Goal: Transaction & Acquisition: Purchase product/service

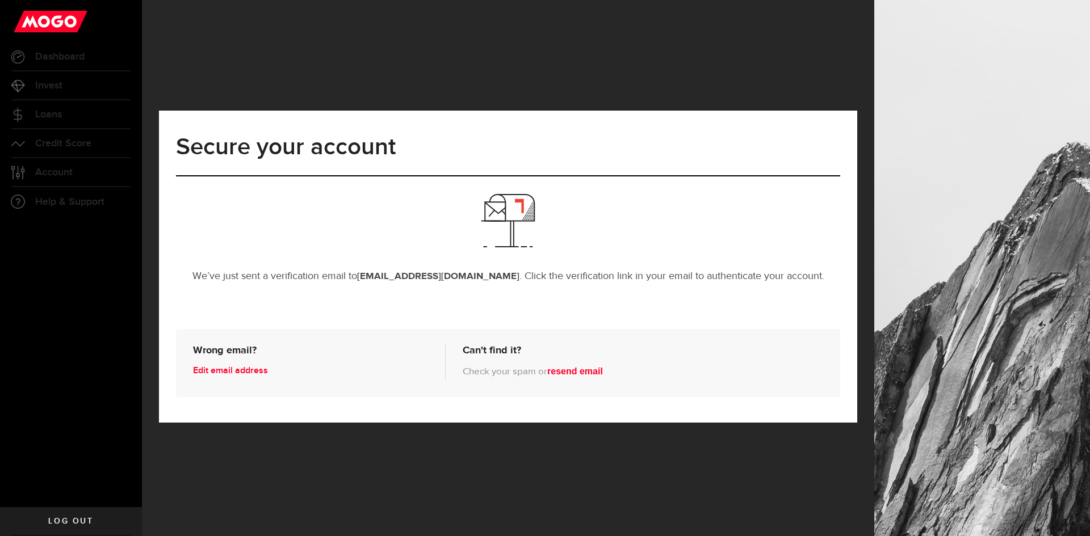
click at [234, 374] on link "Edit email address" at bounding box center [313, 371] width 241 height 18
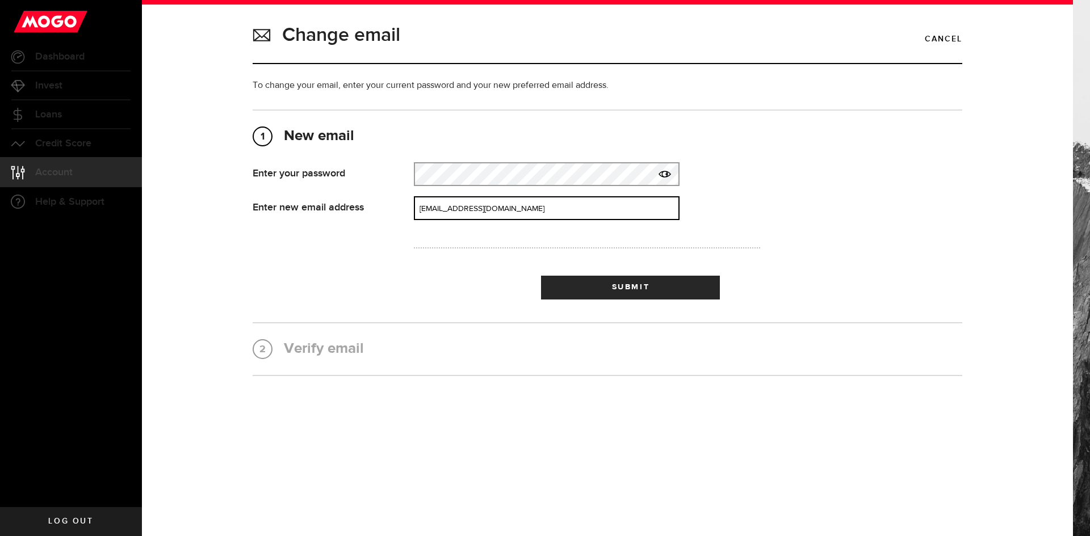
click at [467, 208] on input "jyiptong@gmaail.com" at bounding box center [547, 208] width 266 height 24
click at [467, 209] on input "jyiptong@gmaail.com" at bounding box center [547, 208] width 266 height 24
type input "jyiptong@gmail.com"
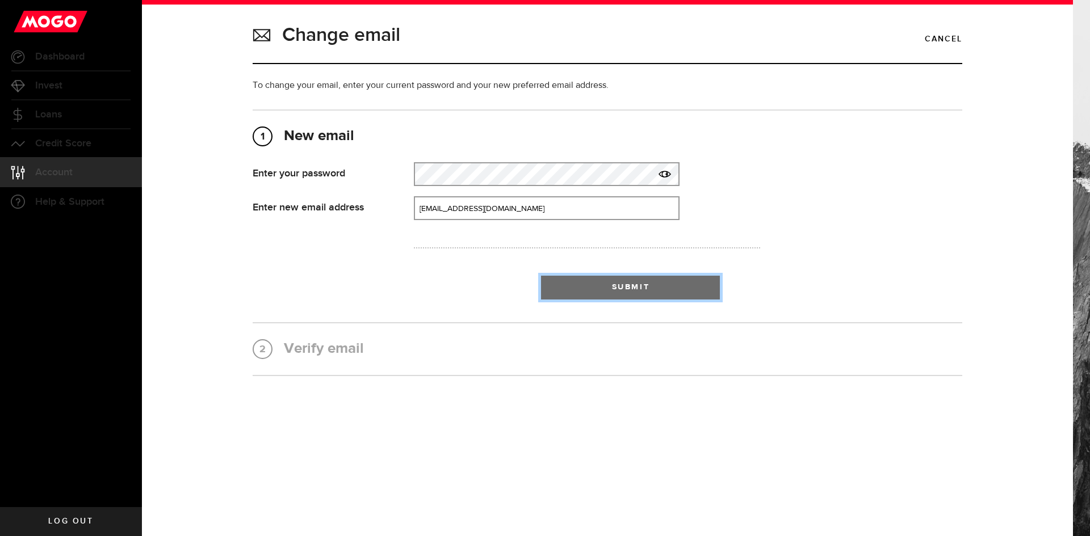
click at [594, 286] on button "Submit" at bounding box center [630, 288] width 179 height 24
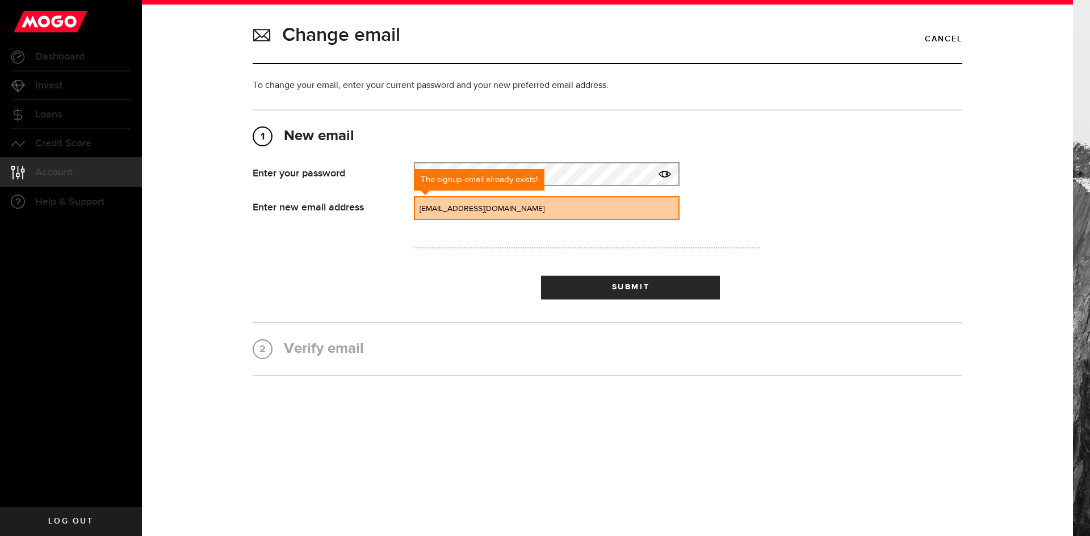
click at [64, 64] on link "Dashboard" at bounding box center [71, 57] width 142 height 28
click at [69, 56] on span "Dashboard" at bounding box center [59, 57] width 49 height 10
click at [73, 28] on use at bounding box center [51, 22] width 74 height 22
click at [948, 38] on link "Cancel" at bounding box center [943, 39] width 37 height 19
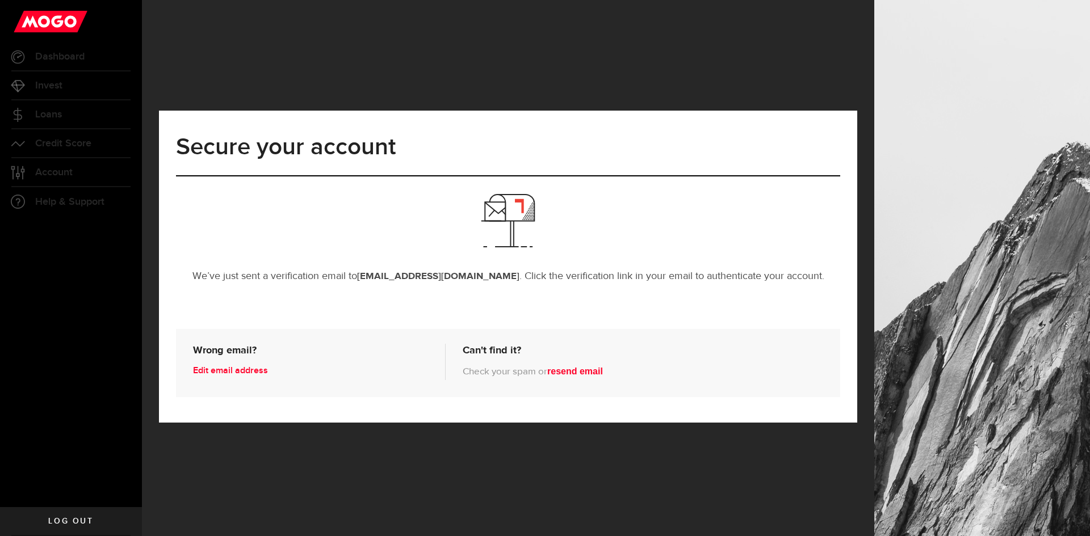
click at [509, 281] on p "We’ve just sent a verification email to jyiptong@gmaail.com . Click the verific…" at bounding box center [508, 277] width 664 height 14
click at [74, 526] on link "Log out" at bounding box center [71, 522] width 142 height 28
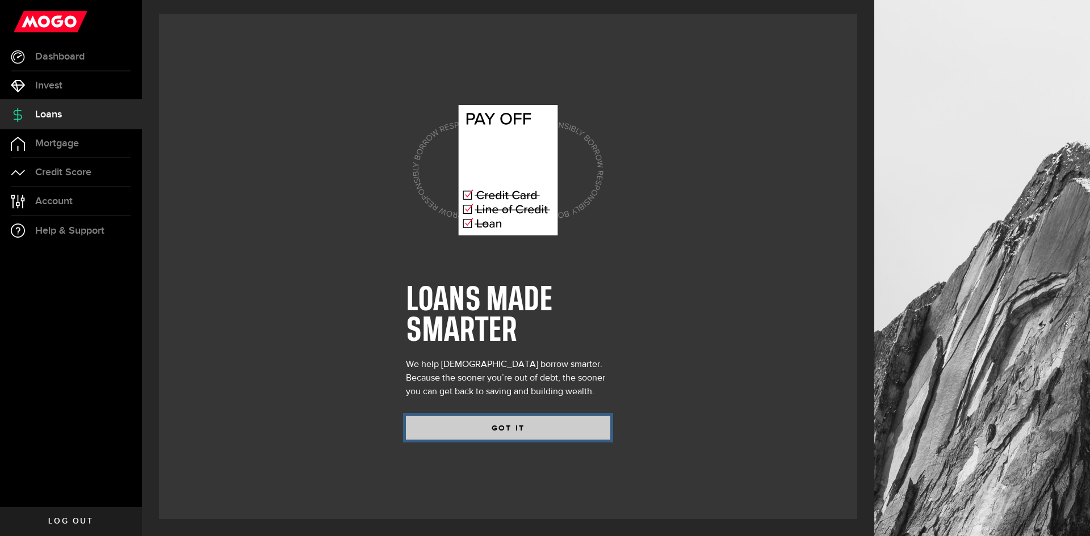
click at [472, 422] on button "GOT IT" at bounding box center [508, 428] width 204 height 24
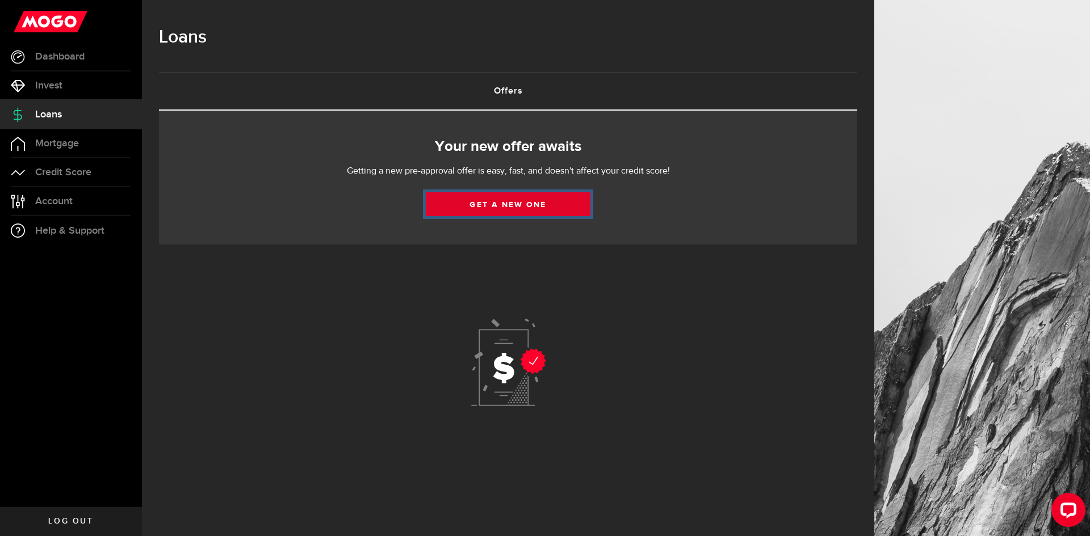
click at [464, 206] on link "Get a new one" at bounding box center [508, 204] width 165 height 24
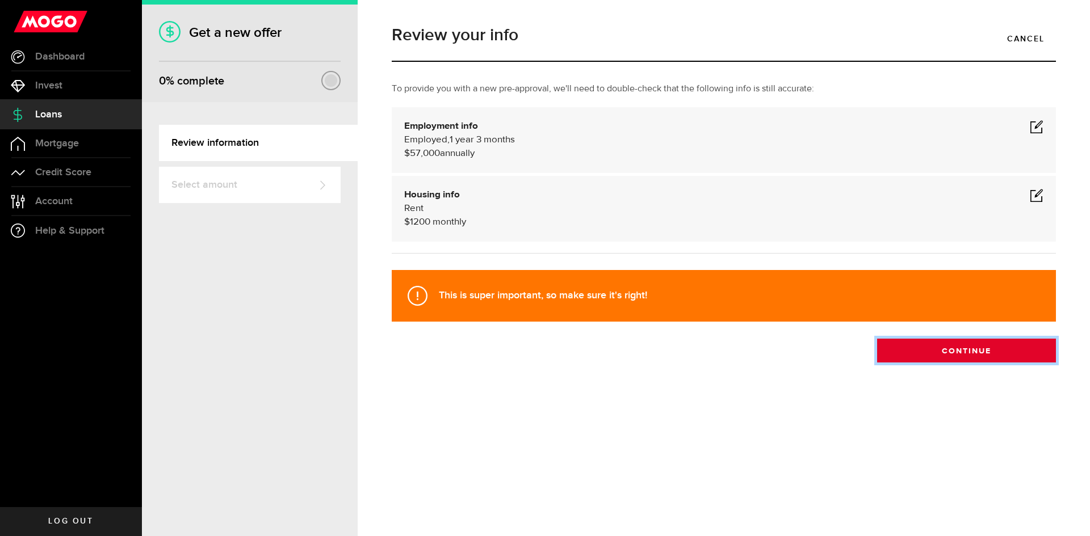
click at [965, 349] on button "Continue" at bounding box center [966, 351] width 179 height 24
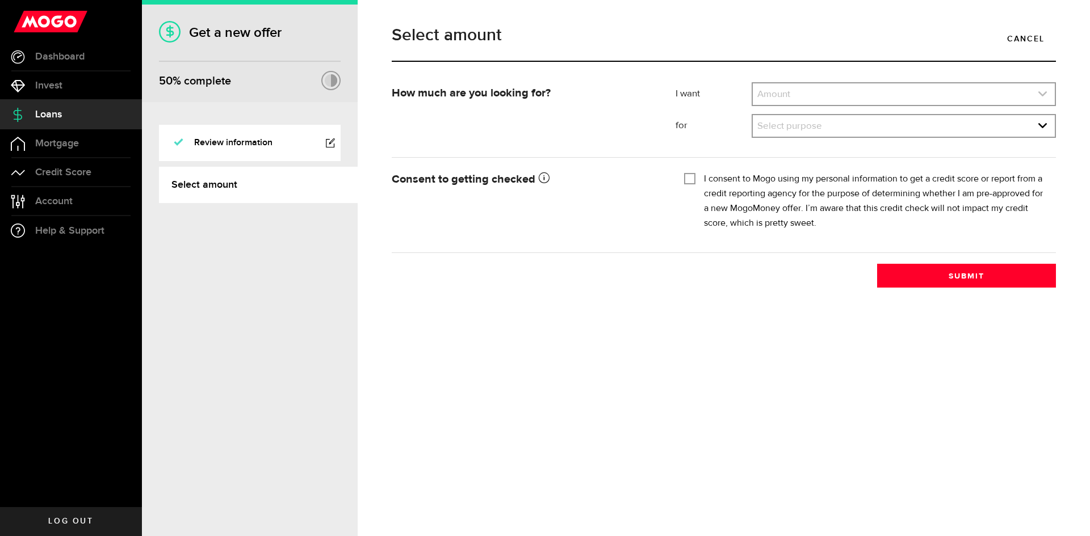
click at [791, 102] on link "expand select" at bounding box center [904, 94] width 302 height 22
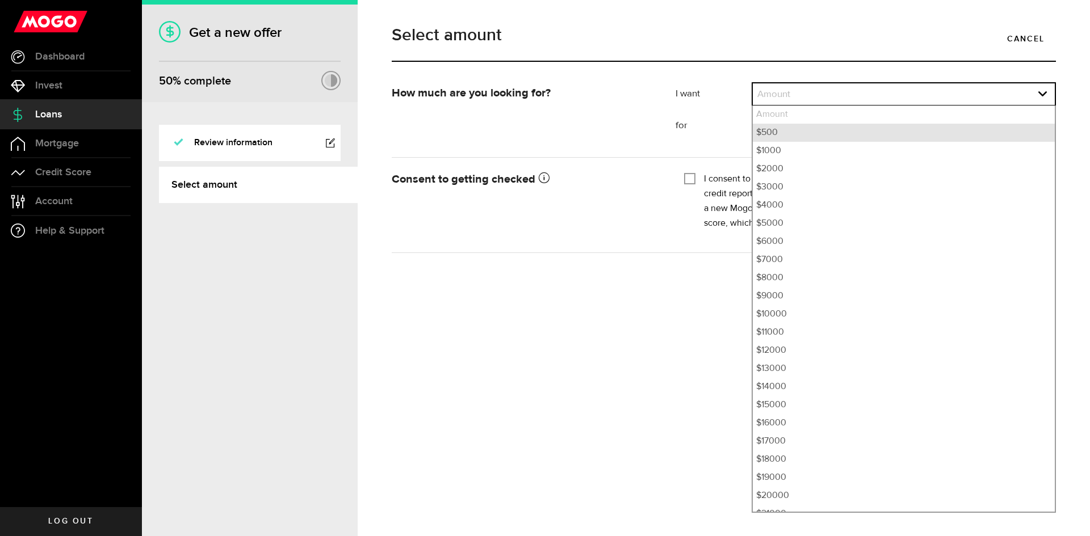
click at [776, 133] on li "$500" at bounding box center [904, 133] width 302 height 18
select select "500"
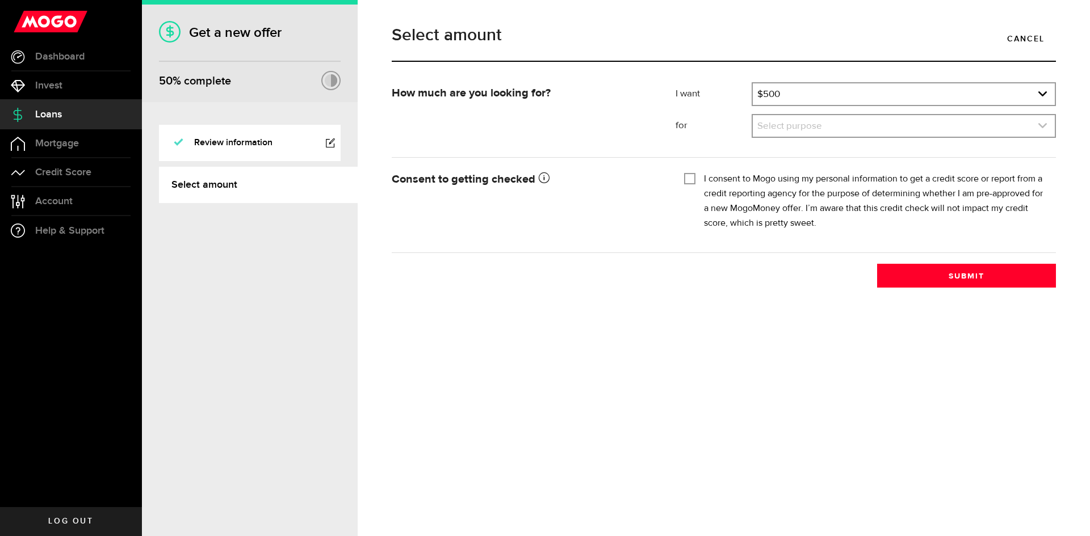
click at [777, 132] on link "expand select" at bounding box center [904, 126] width 302 height 22
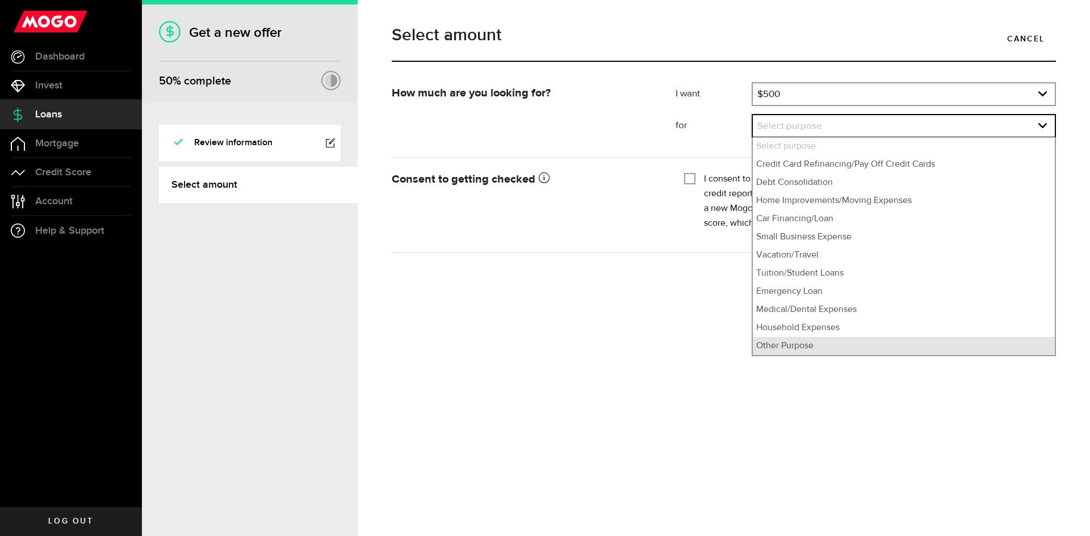
click at [793, 345] on li "Other Purpose" at bounding box center [904, 346] width 302 height 18
select select "Other Purpose"
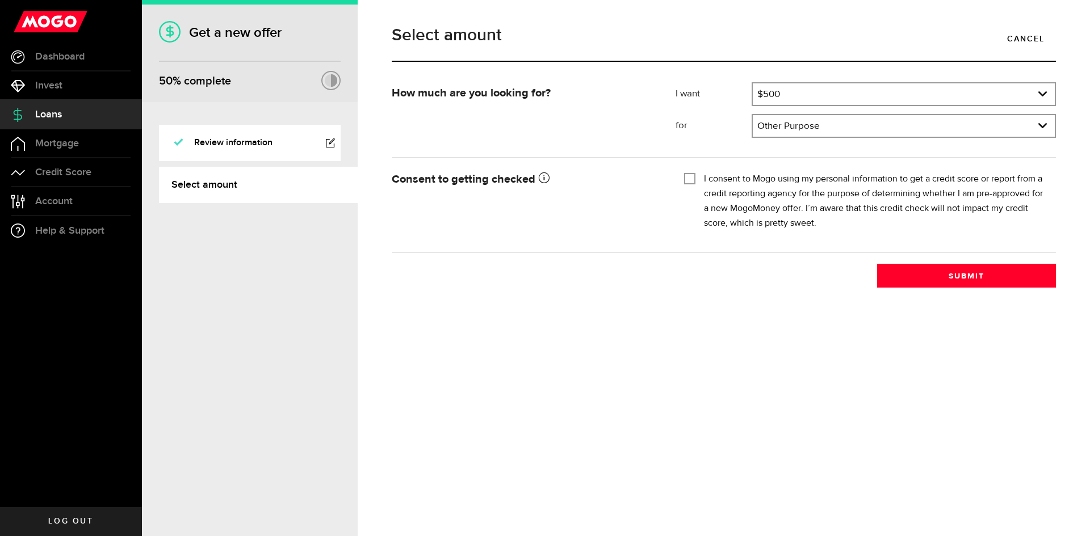
click at [689, 180] on input "I consent to Mogo using my personal information to get a credit score or report…" at bounding box center [689, 177] width 11 height 11
checkbox input "true"
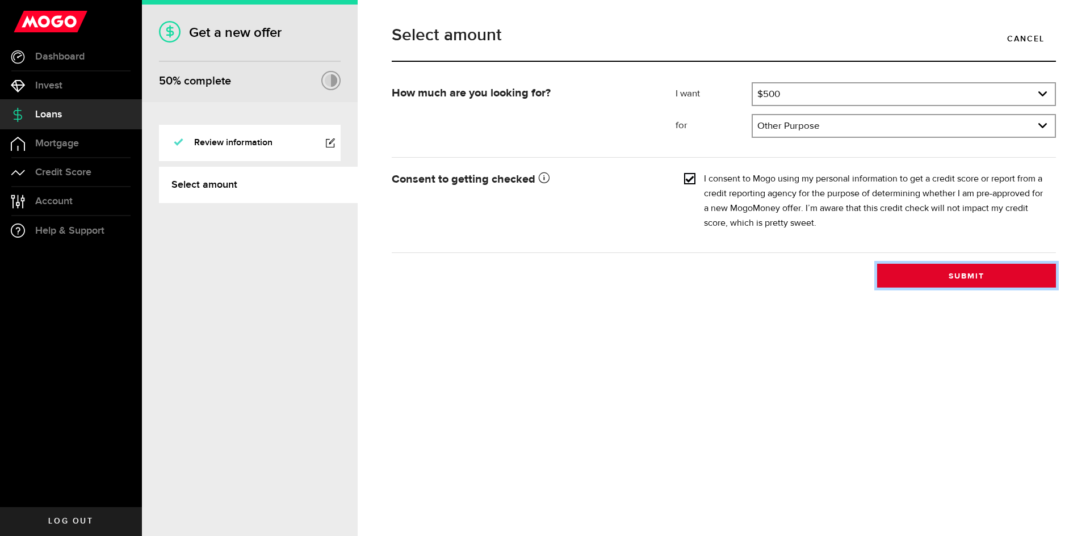
click at [932, 285] on button "Submit" at bounding box center [966, 276] width 179 height 24
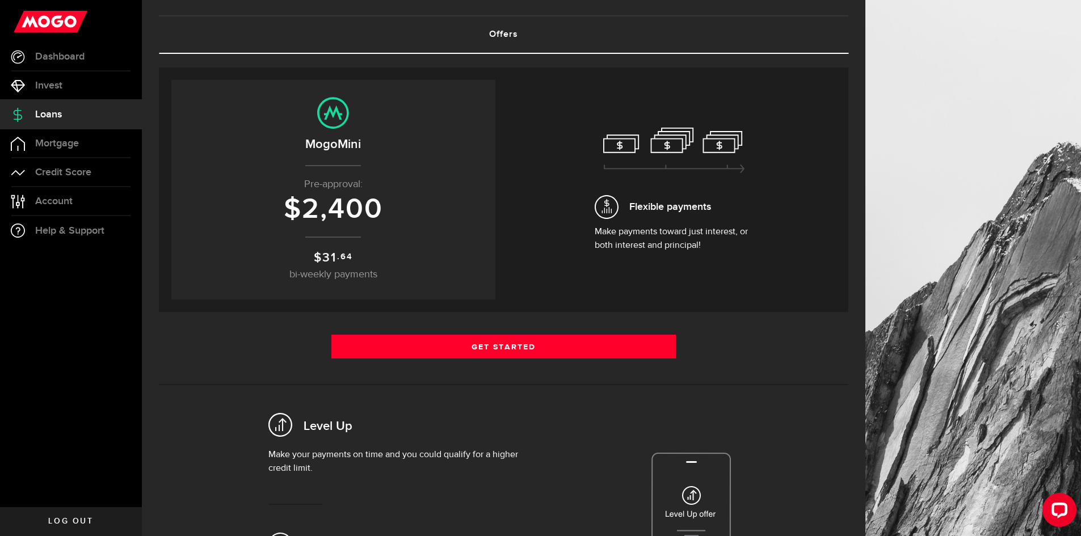
click at [689, 166] on icon at bounding box center [674, 151] width 142 height 46
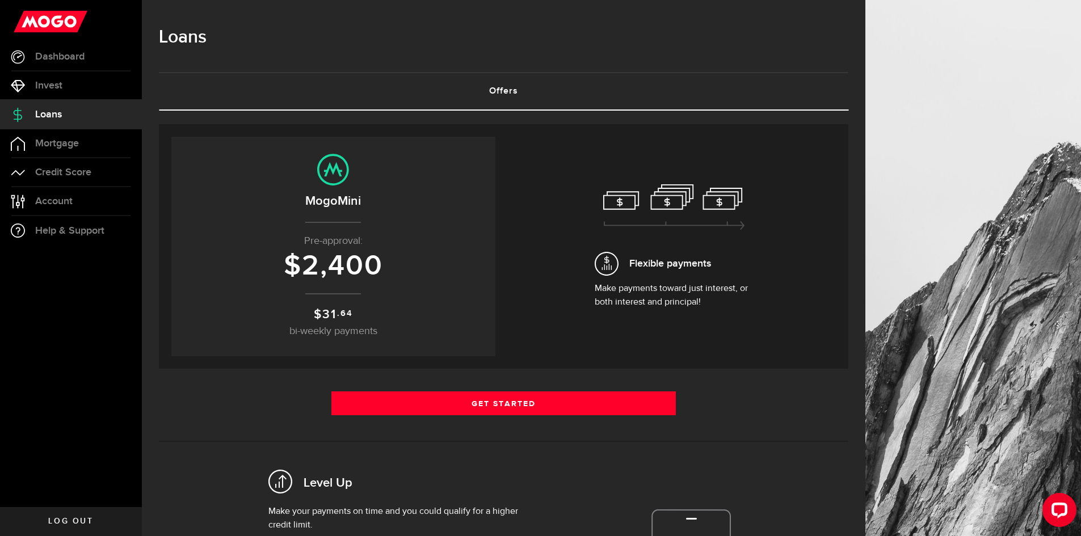
click at [326, 265] on span "2,400" at bounding box center [342, 266] width 81 height 34
click at [458, 315] on p "$ 31 .64 bi-weekly payments" at bounding box center [333, 322] width 301 height 34
click at [590, 295] on div "Flexible payments Make payments toward just interest, or both interest and prin…" at bounding box center [675, 247] width 324 height 220
click at [405, 291] on center "MogoMini Pre-approval: $ 2,400 $ 31 .64 bi-weekly payments" at bounding box center [333, 247] width 301 height 186
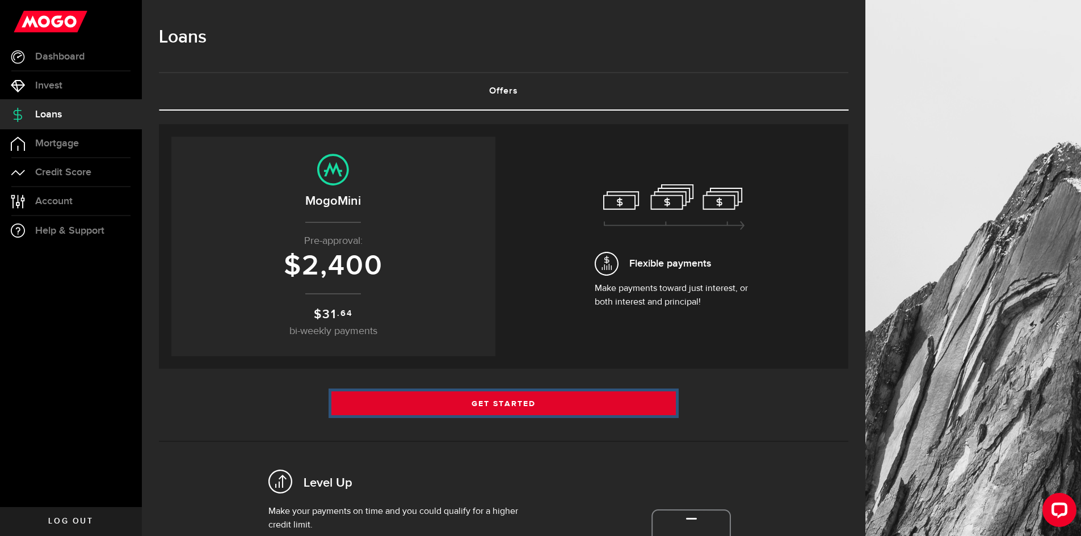
click at [444, 404] on link "Get Started" at bounding box center [504, 404] width 345 height 24
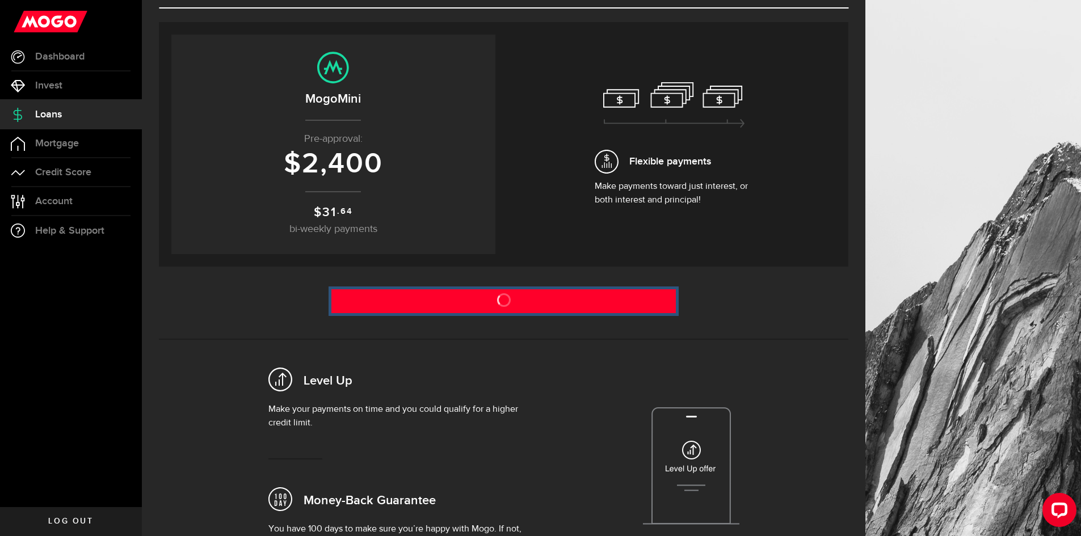
scroll to position [114, 0]
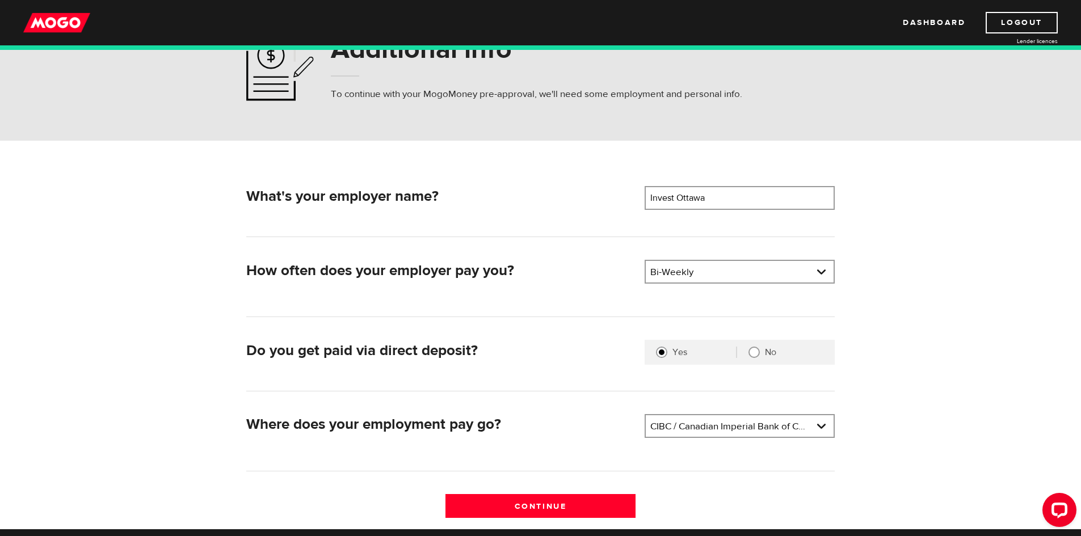
scroll to position [114, 0]
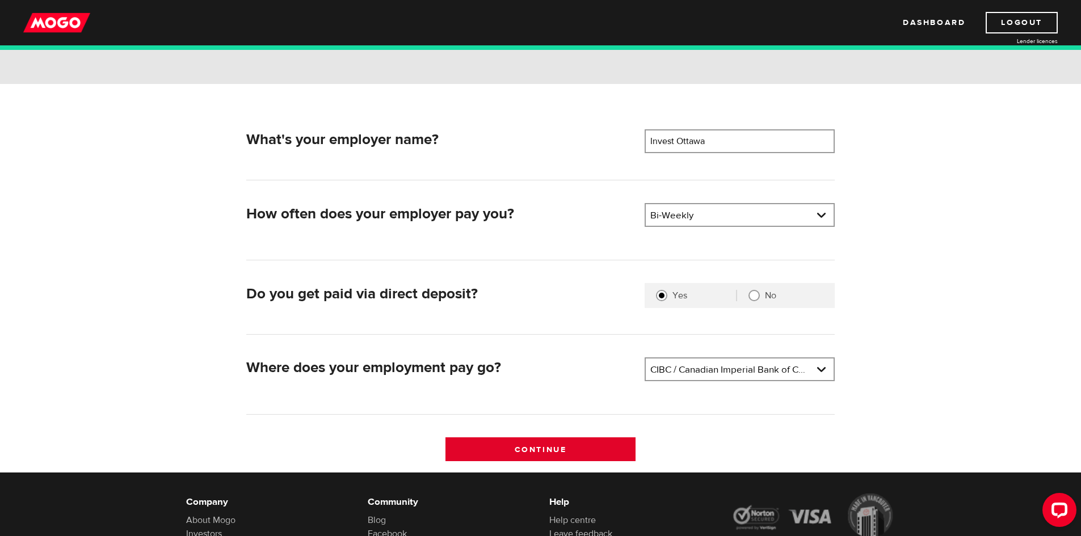
click at [542, 442] on input "Continue" at bounding box center [541, 450] width 190 height 24
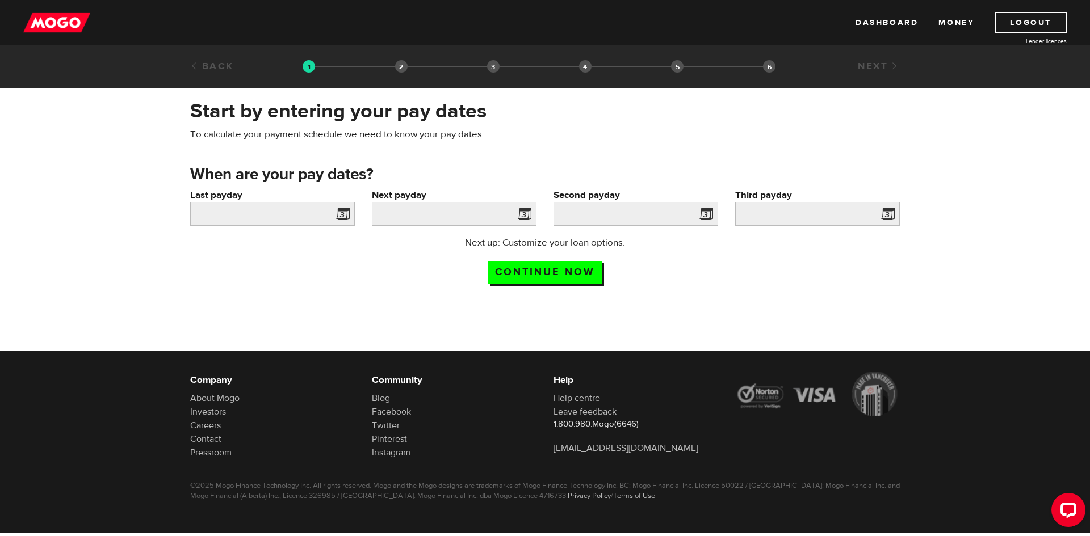
click at [347, 217] on span at bounding box center [340, 216] width 17 height 18
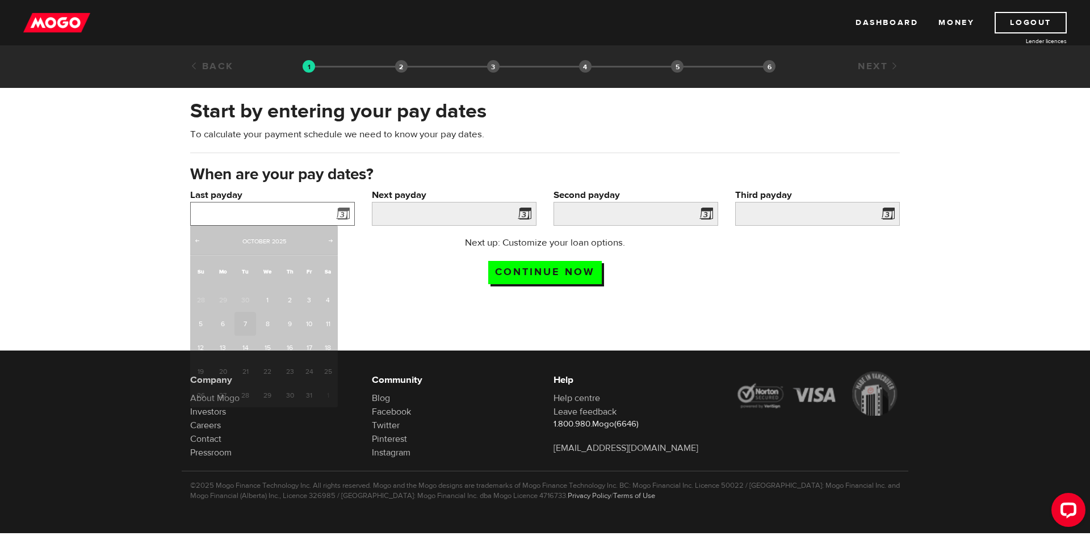
click at [270, 215] on input "Last payday" at bounding box center [272, 214] width 165 height 24
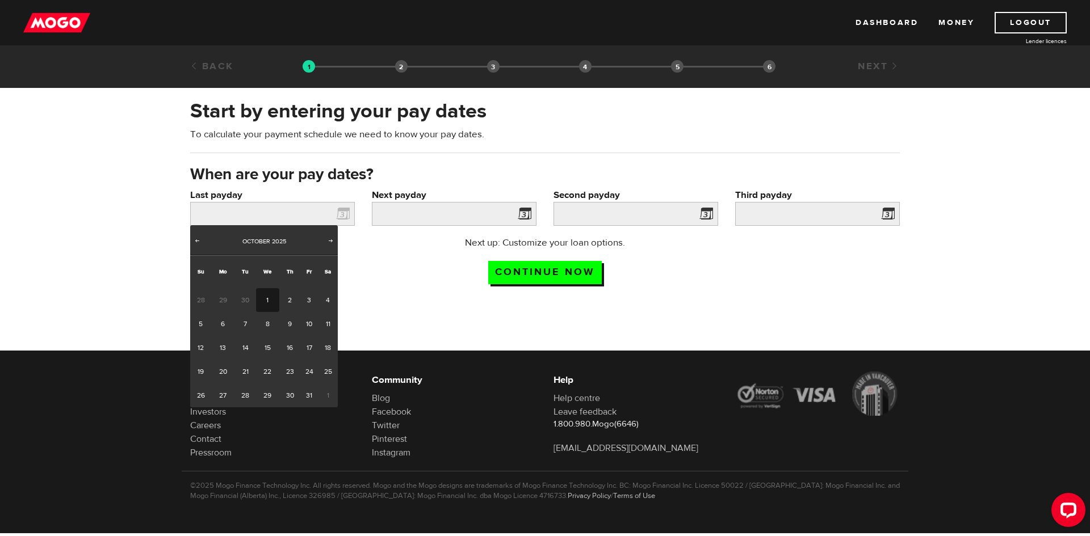
click at [262, 300] on link "1" at bounding box center [267, 300] width 23 height 24
type input "[DATE]"
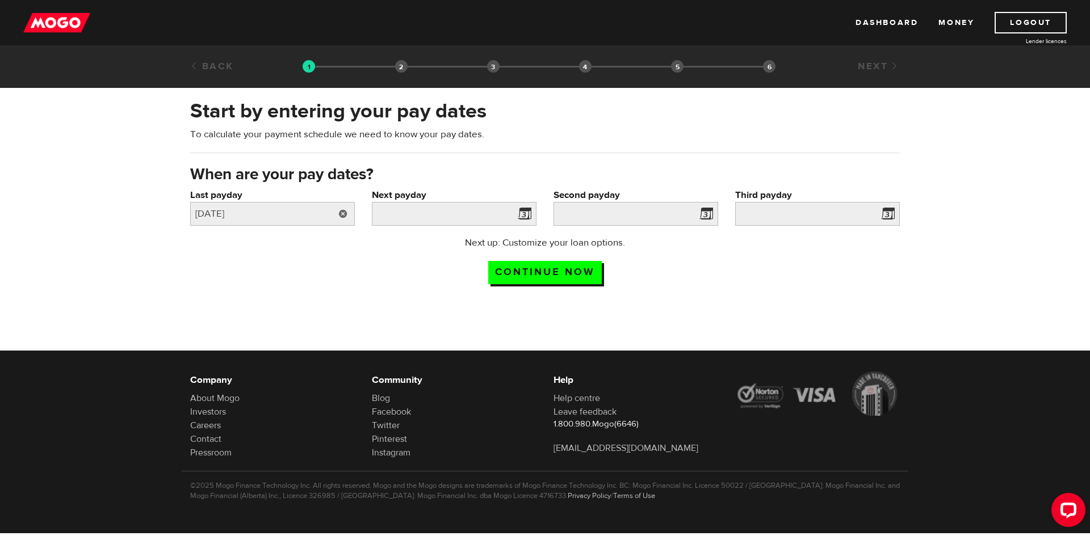
click at [350, 217] on link at bounding box center [343, 214] width 23 height 24
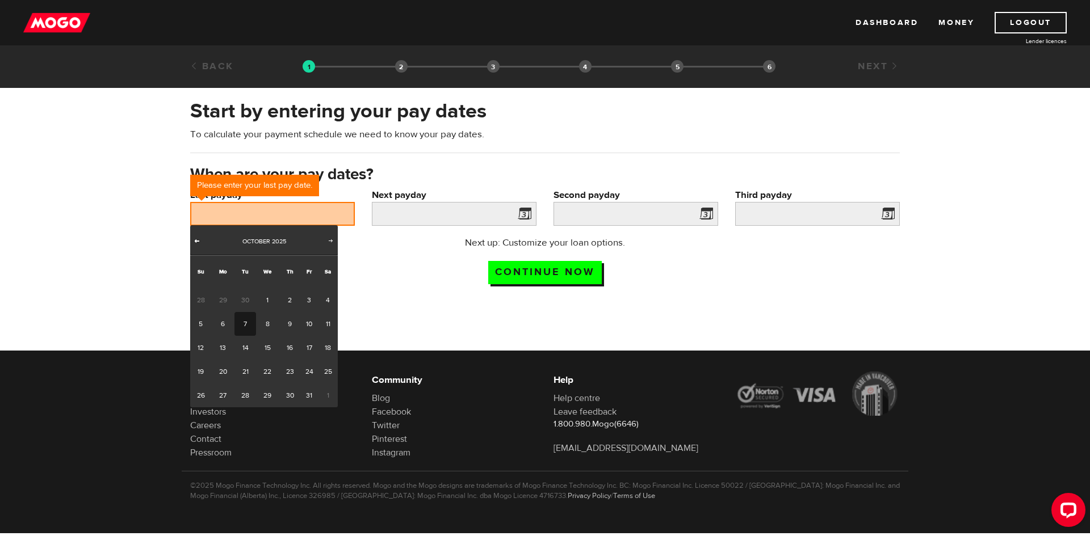
click at [196, 241] on span "Prev" at bounding box center [196, 240] width 9 height 9
click at [311, 378] on link "26" at bounding box center [309, 372] width 18 height 24
type input "2025/09/26"
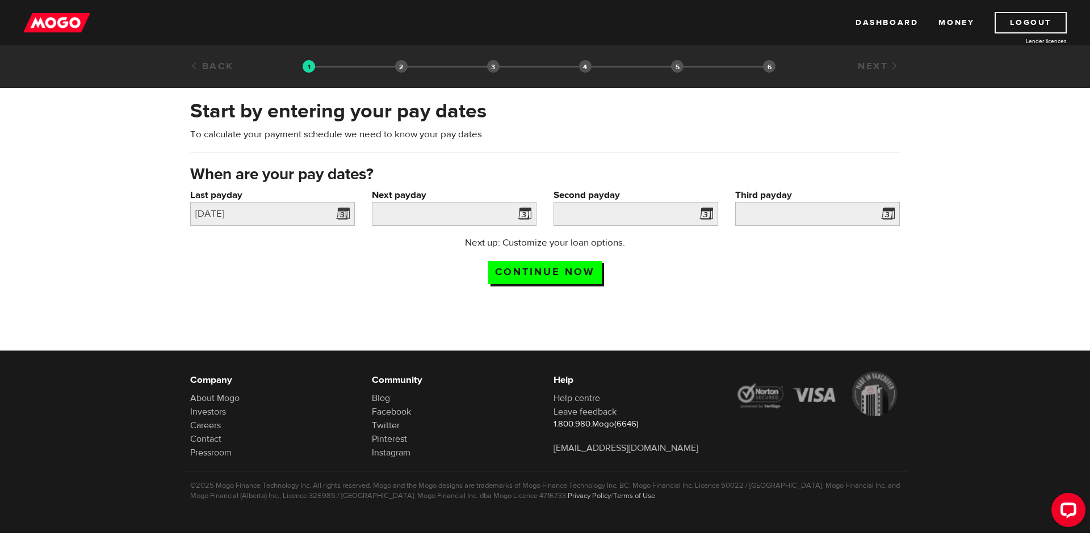
click at [345, 211] on link at bounding box center [343, 214] width 23 height 24
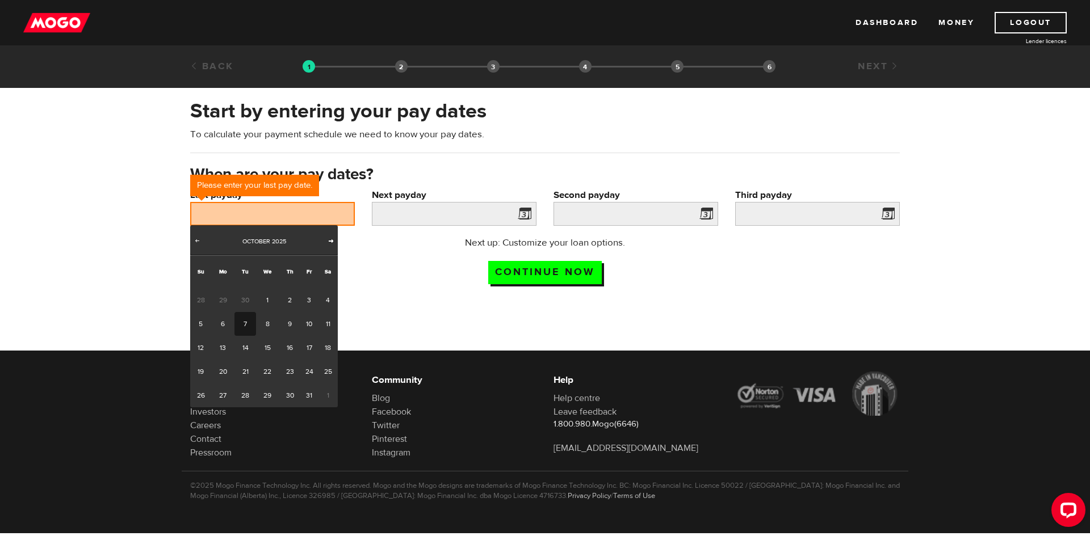
click at [331, 242] on span "Next" at bounding box center [330, 240] width 9 height 9
click at [197, 246] on div "Prev Next November 2025" at bounding box center [264, 240] width 148 height 30
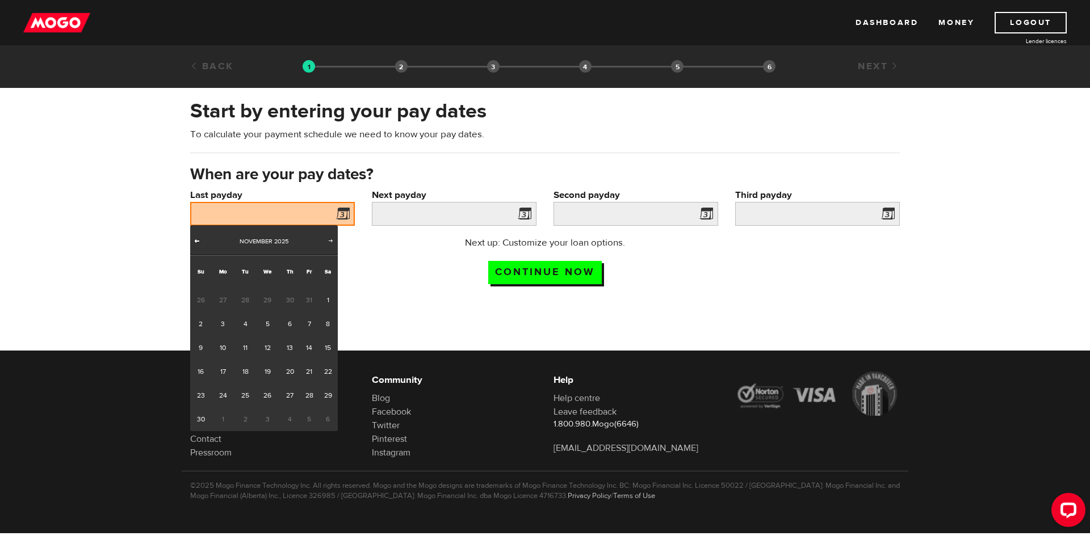
click at [194, 244] on span "Prev" at bounding box center [196, 240] width 9 height 9
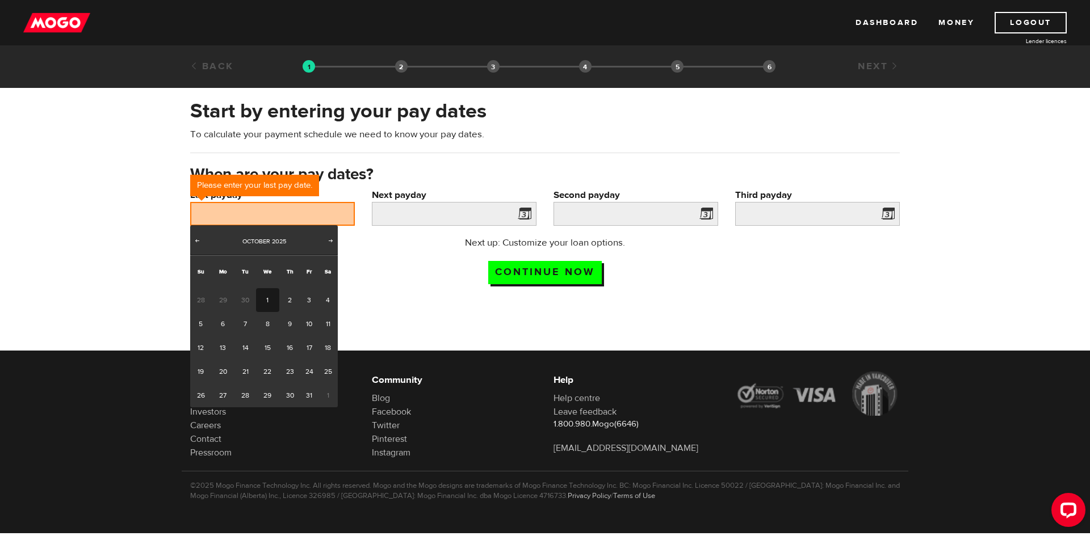
click at [262, 299] on link "1" at bounding box center [267, 300] width 23 height 24
type input "2025/10/01"
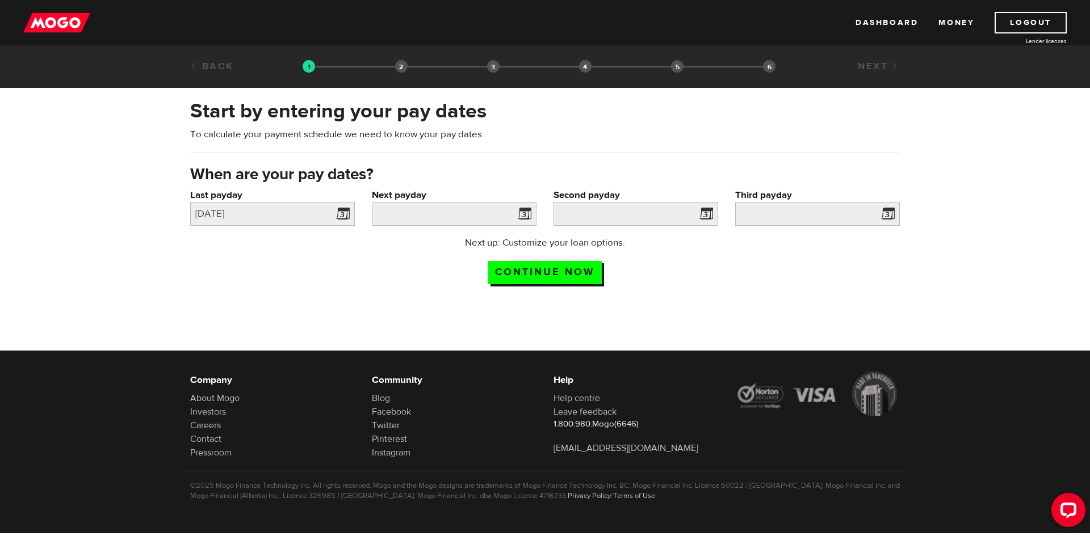
click at [526, 220] on span at bounding box center [522, 216] width 17 height 18
click at [526, 213] on span at bounding box center [522, 216] width 17 height 18
click at [412, 213] on input "Next payday" at bounding box center [454, 214] width 165 height 24
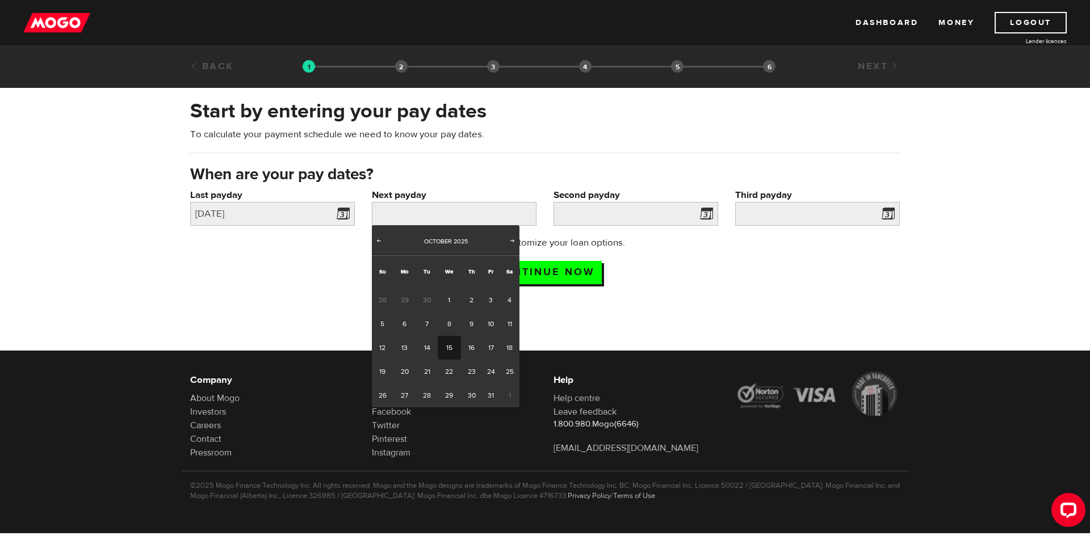
click at [447, 344] on link "15" at bounding box center [449, 348] width 23 height 24
type input "2025/10/15"
type input "2025/10/29"
type input "2025/11/12"
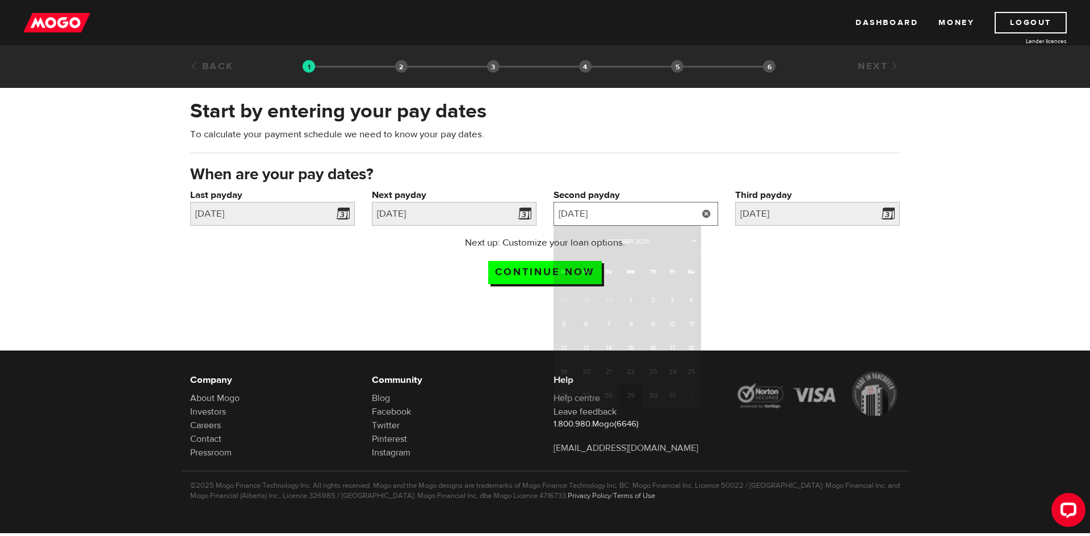
click at [692, 217] on input "2025/10/29" at bounding box center [636, 214] width 165 height 24
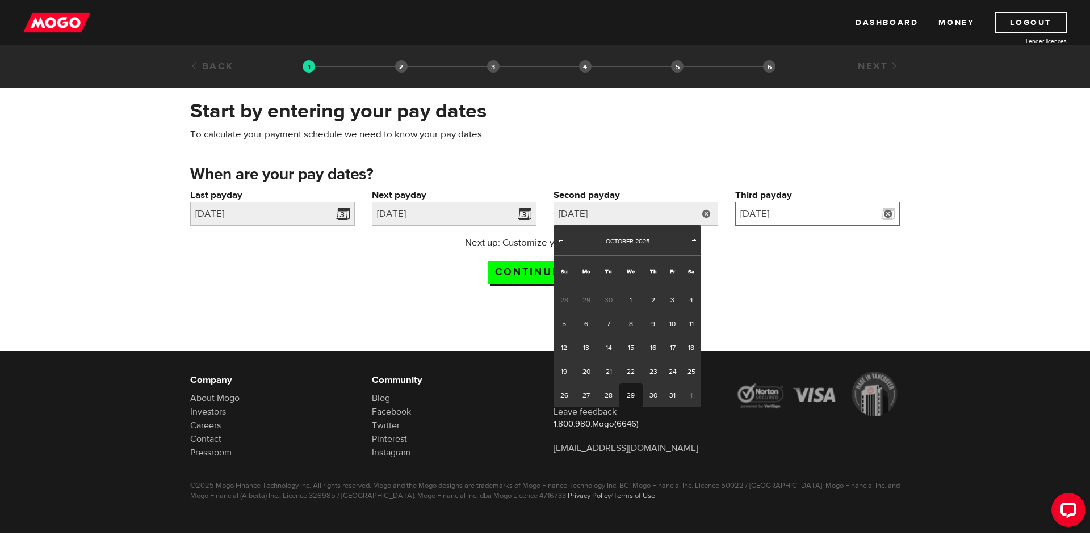
click at [788, 214] on input "2025/11/12" at bounding box center [817, 214] width 165 height 24
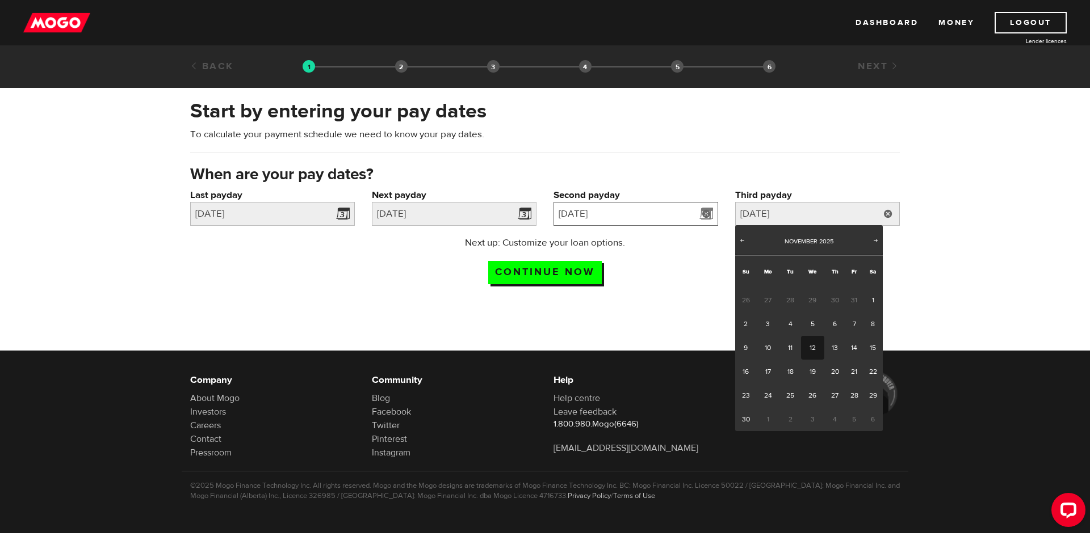
click at [650, 208] on input "2025/10/29" at bounding box center [636, 214] width 165 height 24
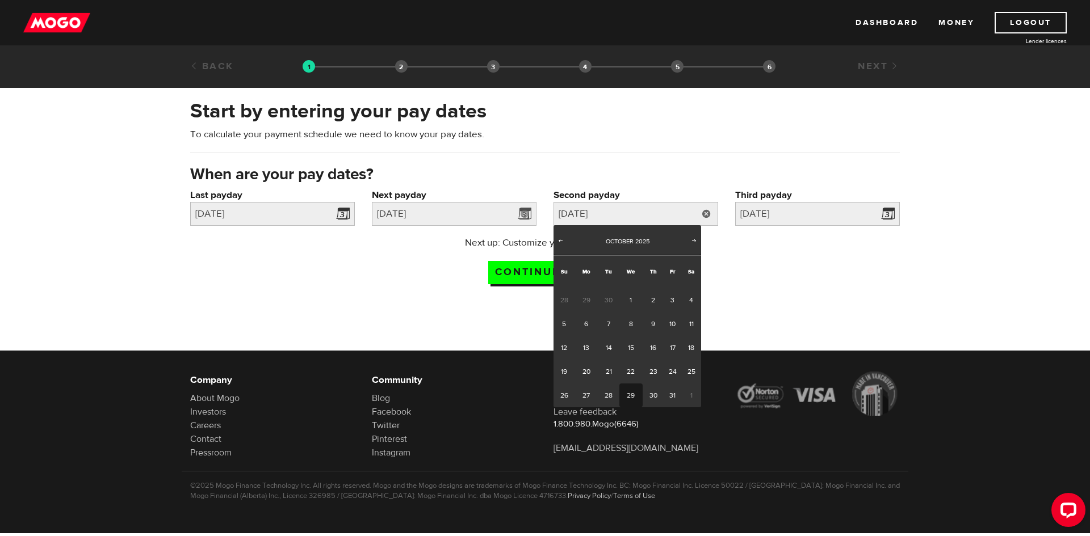
click at [477, 165] on div "When are your pay dates?" at bounding box center [545, 176] width 727 height 24
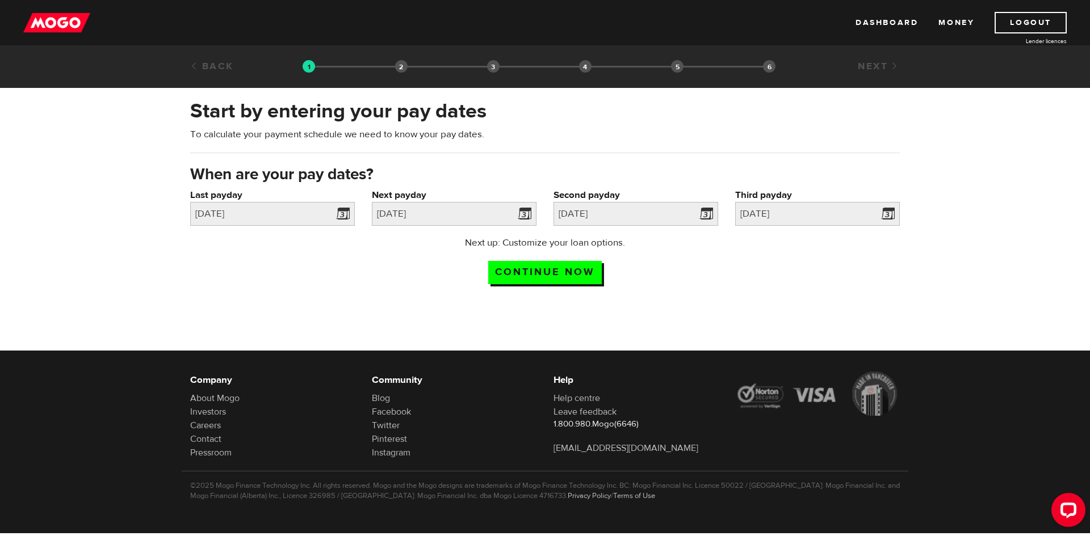
click at [546, 252] on div "Next up: Customize your loan options. Continue now" at bounding box center [545, 264] width 225 height 57
click at [228, 62] on link "Back" at bounding box center [212, 66] width 44 height 12
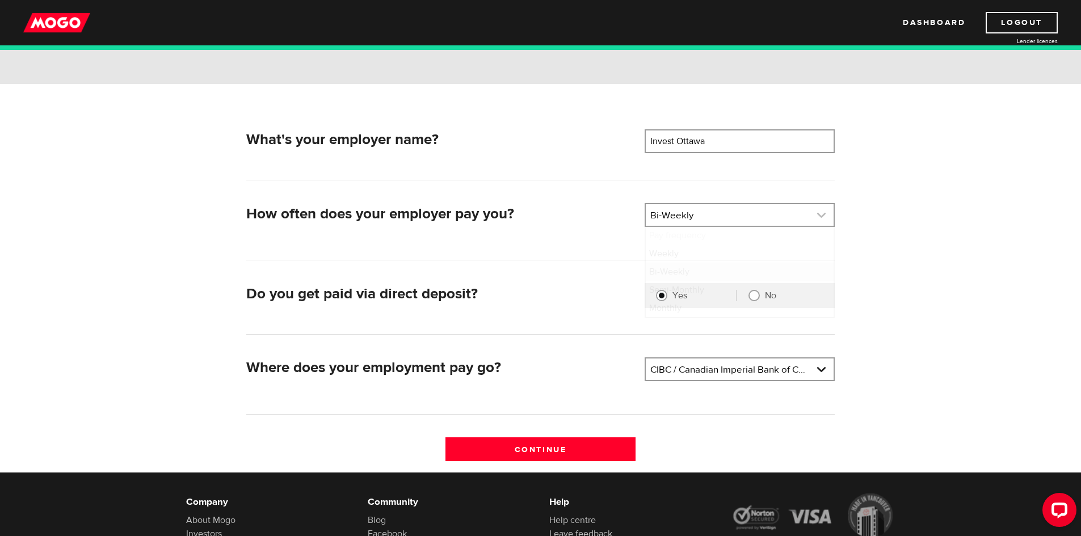
click at [712, 213] on link at bounding box center [740, 215] width 188 height 22
click at [686, 293] on li "Semi-Monthly" at bounding box center [740, 290] width 188 height 18
select select "3"
click at [540, 451] on input "Continue" at bounding box center [541, 450] width 190 height 24
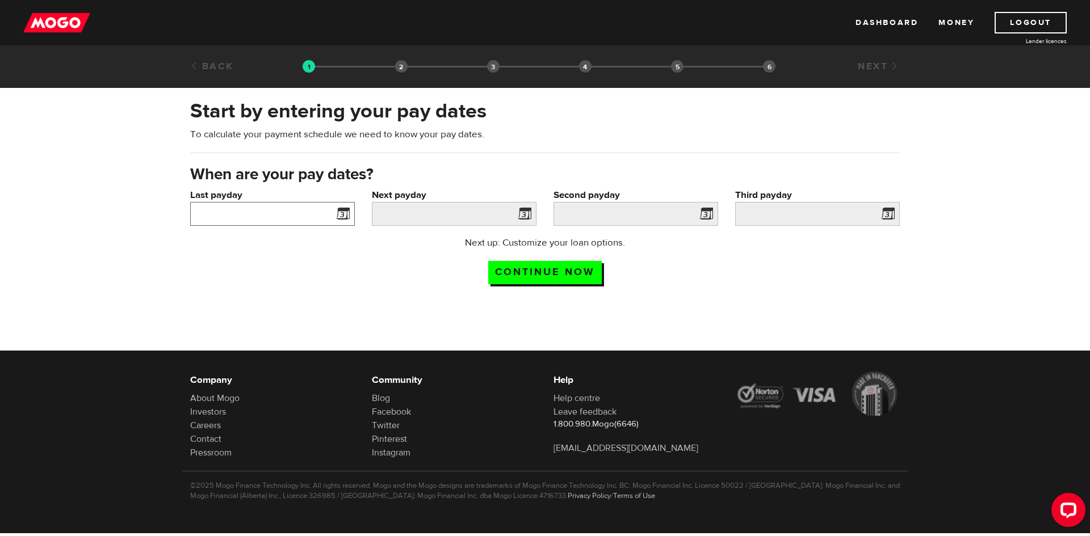
click at [291, 212] on input "Last payday" at bounding box center [272, 214] width 165 height 24
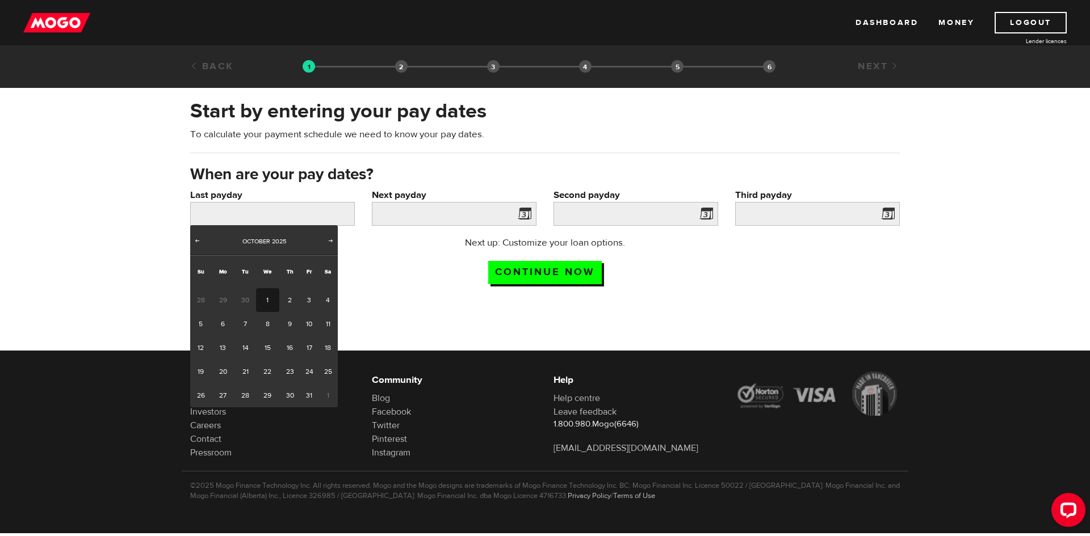
click at [276, 300] on link "1" at bounding box center [267, 300] width 23 height 24
type input "[DATE]"
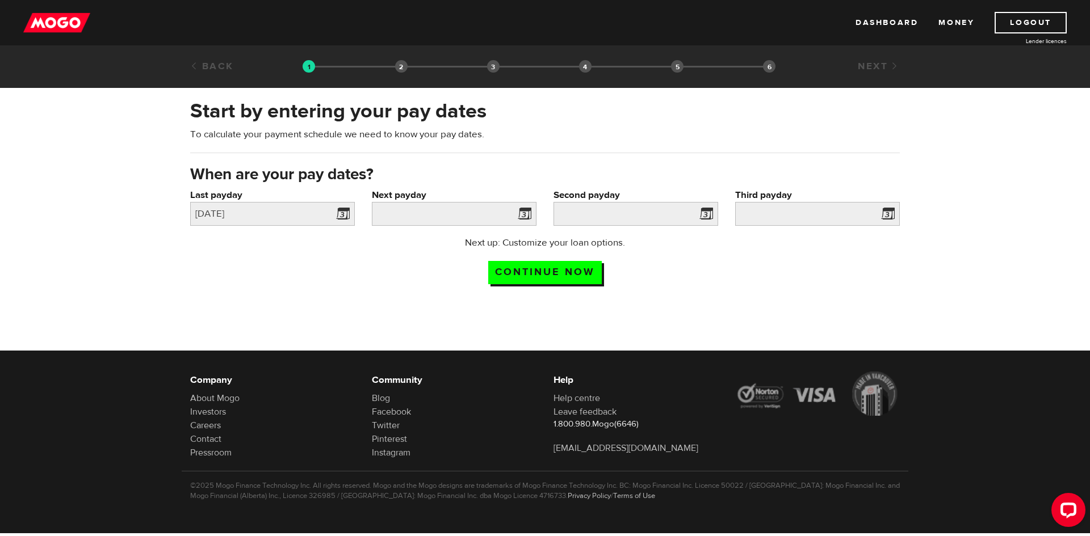
click at [518, 222] on span at bounding box center [522, 216] width 17 height 18
click at [522, 217] on span at bounding box center [522, 216] width 17 height 18
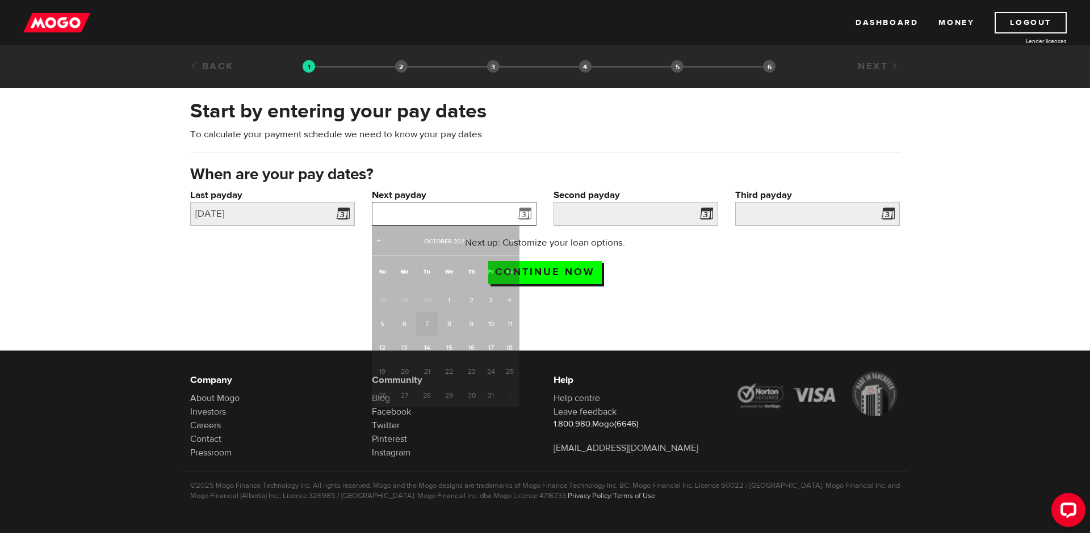
drag, startPoint x: 459, startPoint y: 216, endPoint x: 454, endPoint y: 216, distance: 5.7
click at [454, 216] on input "Next payday" at bounding box center [454, 214] width 165 height 24
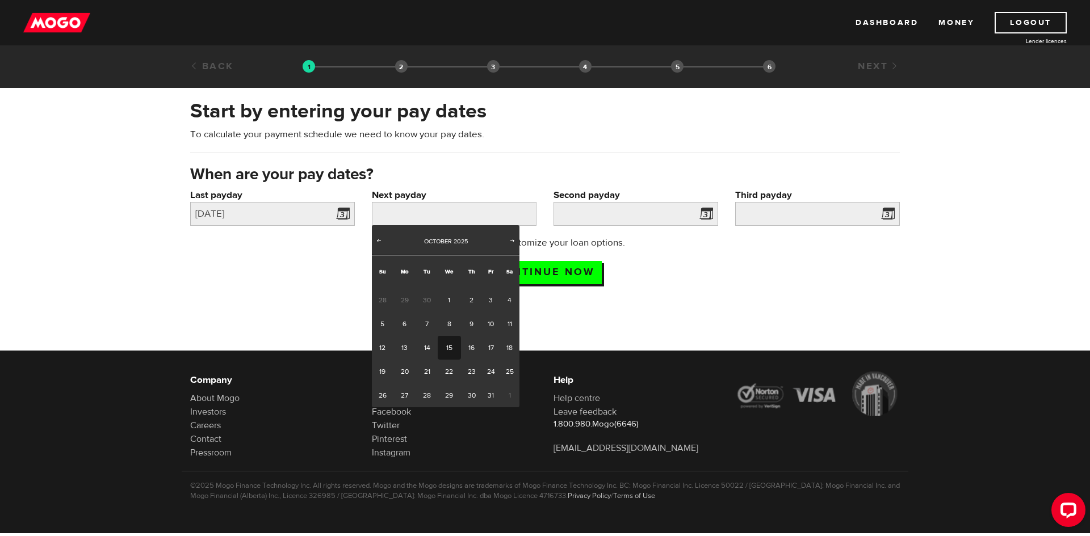
click at [448, 342] on link "15" at bounding box center [449, 348] width 23 height 24
type input "[DATE]"
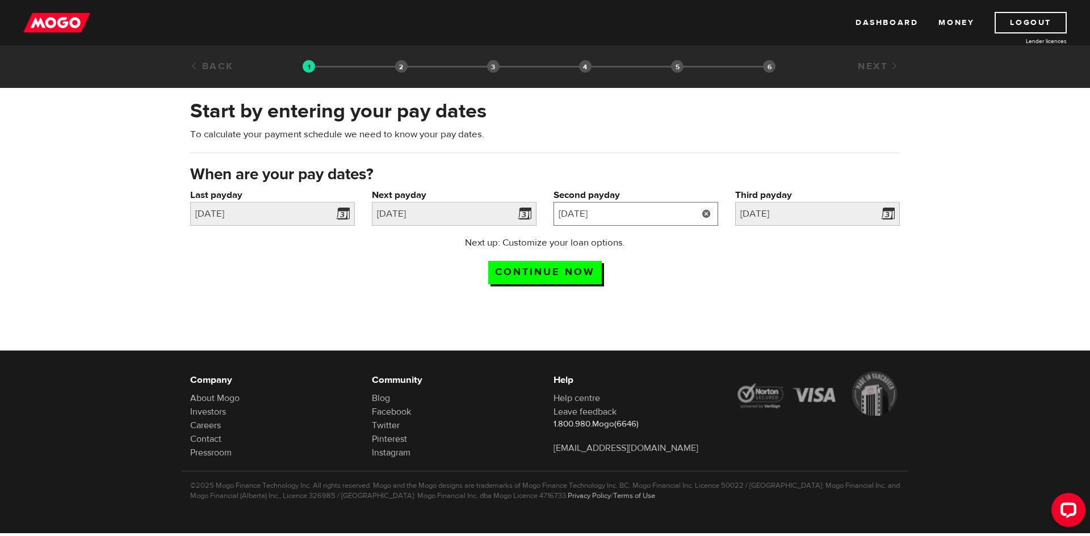
click at [692, 219] on input "2025/10/29" at bounding box center [636, 214] width 165 height 24
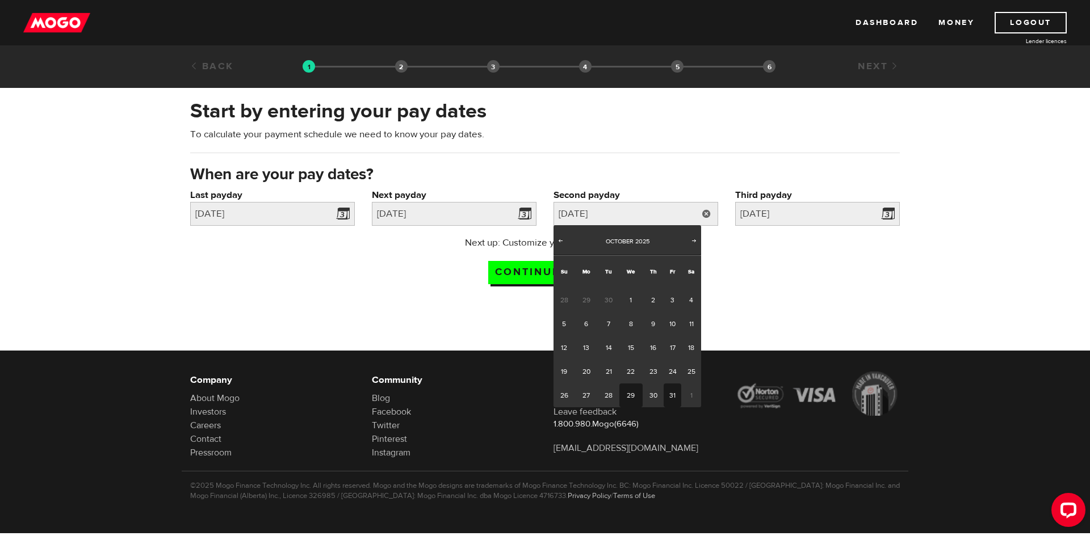
click at [670, 399] on link "31" at bounding box center [673, 396] width 18 height 24
type input "2025/10/31"
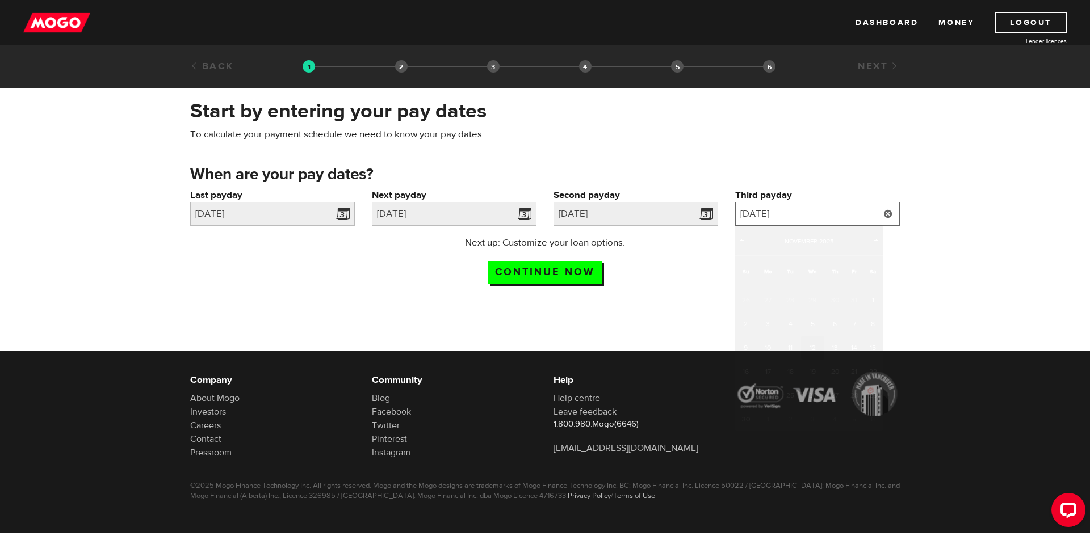
click at [870, 220] on input "2025/11/12" at bounding box center [817, 214] width 165 height 24
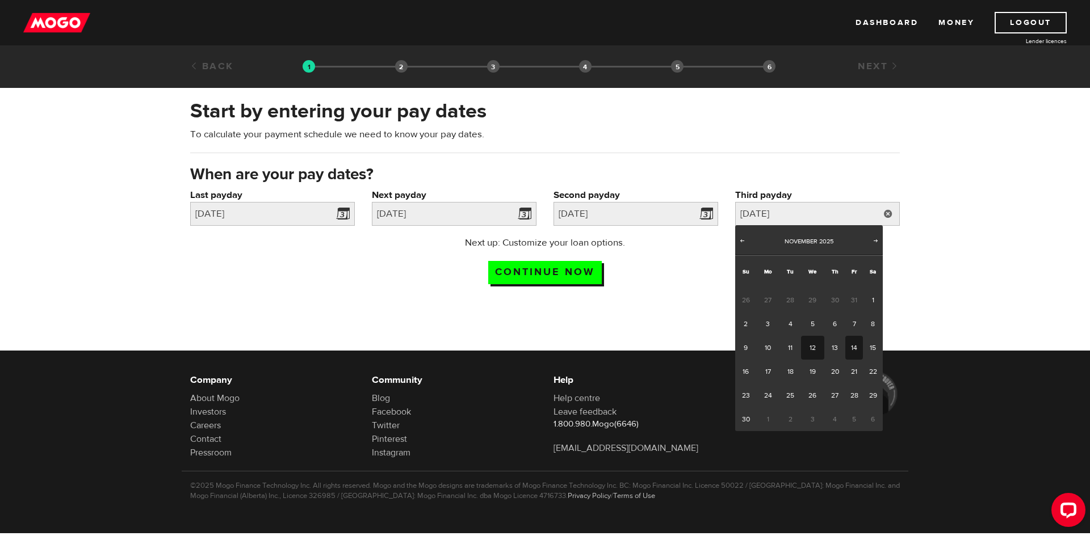
click at [857, 348] on link "14" at bounding box center [854, 348] width 18 height 24
type input "2025/11/14"
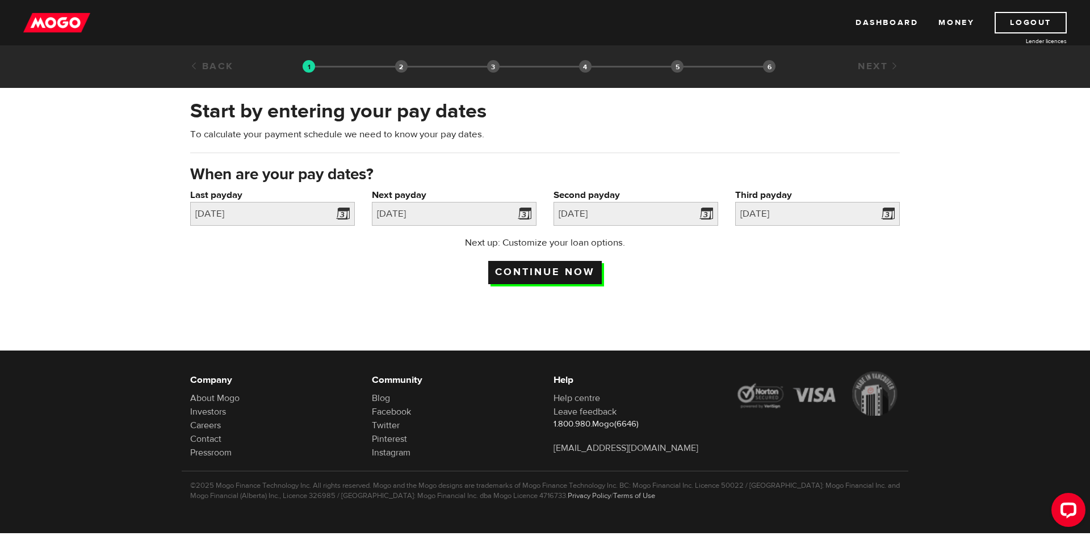
click at [517, 271] on input "Continue now" at bounding box center [545, 272] width 114 height 23
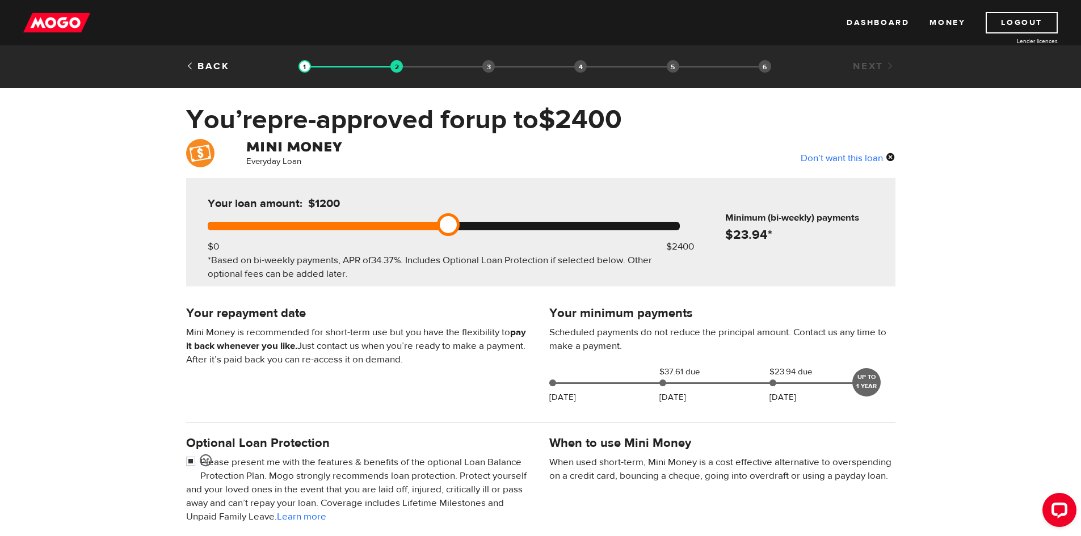
drag, startPoint x: 685, startPoint y: 226, endPoint x: 466, endPoint y: 227, distance: 219.1
click at [466, 227] on div at bounding box center [444, 226] width 472 height 9
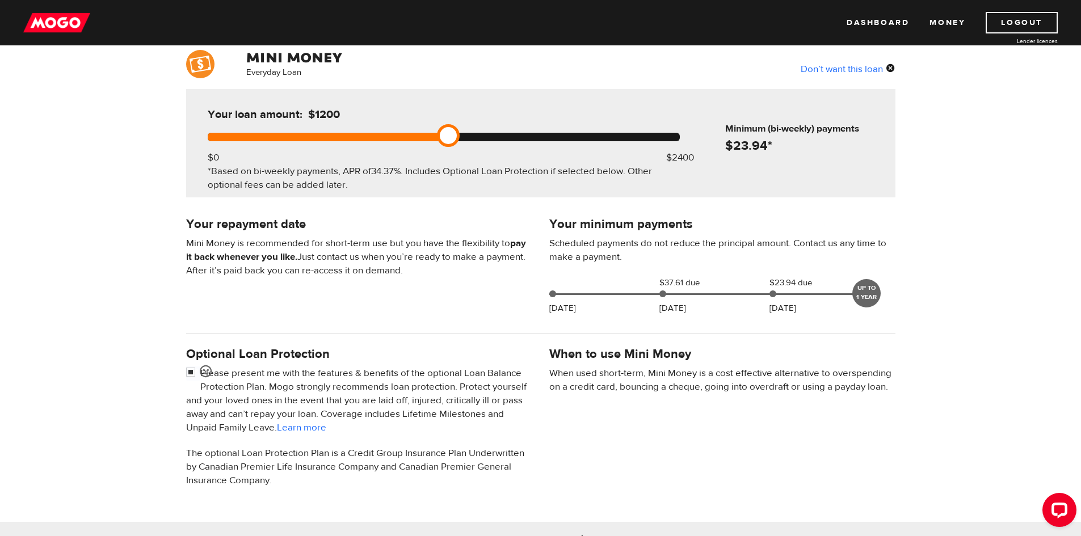
scroll to position [114, 0]
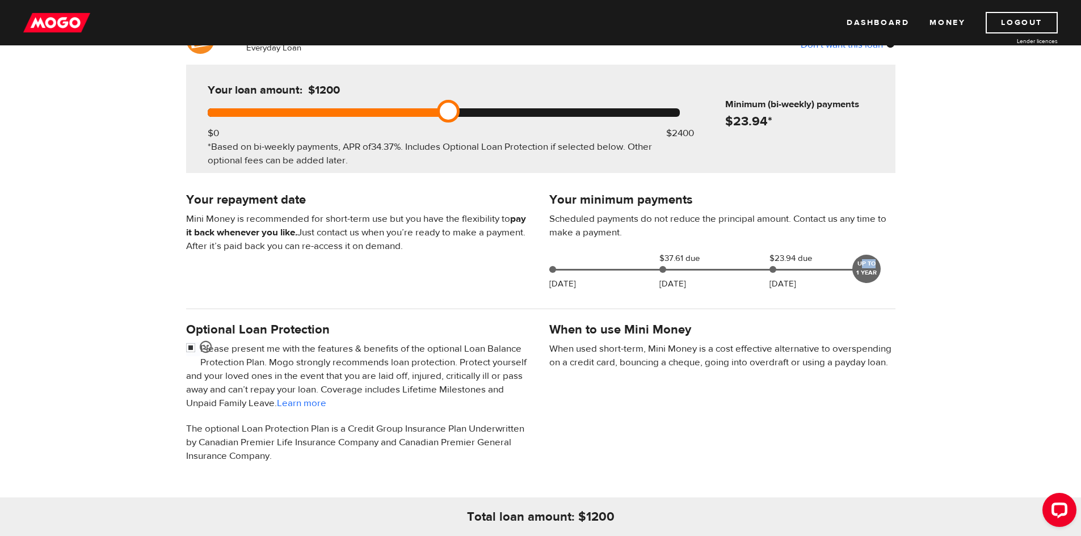
drag, startPoint x: 862, startPoint y: 264, endPoint x: 882, endPoint y: 267, distance: 19.5
click at [882, 267] on div "Your minimum payments Scheduled payments do not reduce the principal amount. Co…" at bounding box center [722, 243] width 363 height 107
click at [789, 292] on div "Your minimum payments Scheduled payments do not reduce the principal amount. Co…" at bounding box center [722, 243] width 363 height 107
drag, startPoint x: 448, startPoint y: 115, endPoint x: 461, endPoint y: 115, distance: 13.1
click at [461, 115] on div at bounding box center [444, 112] width 472 height 9
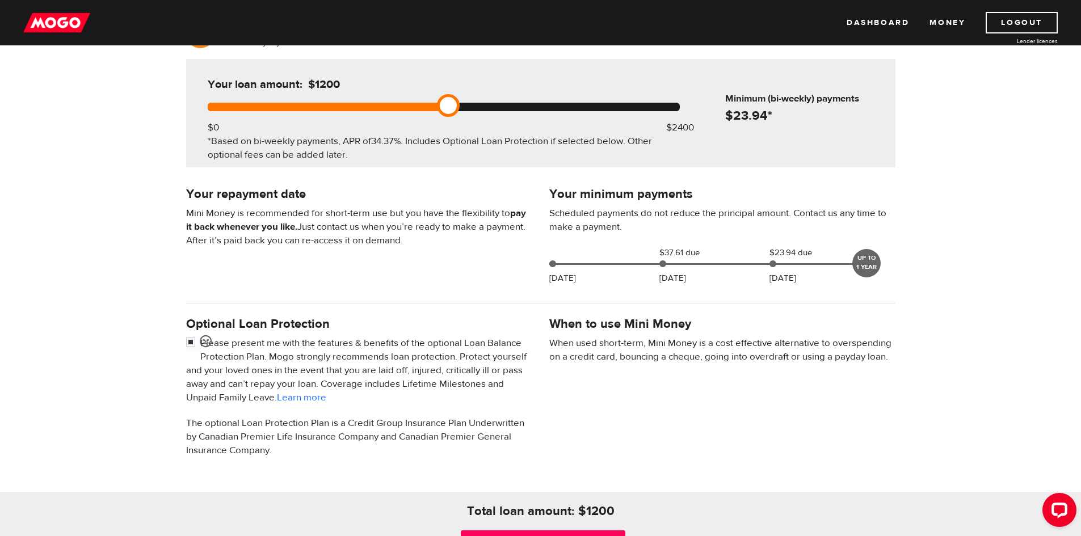
scroll to position [72, 0]
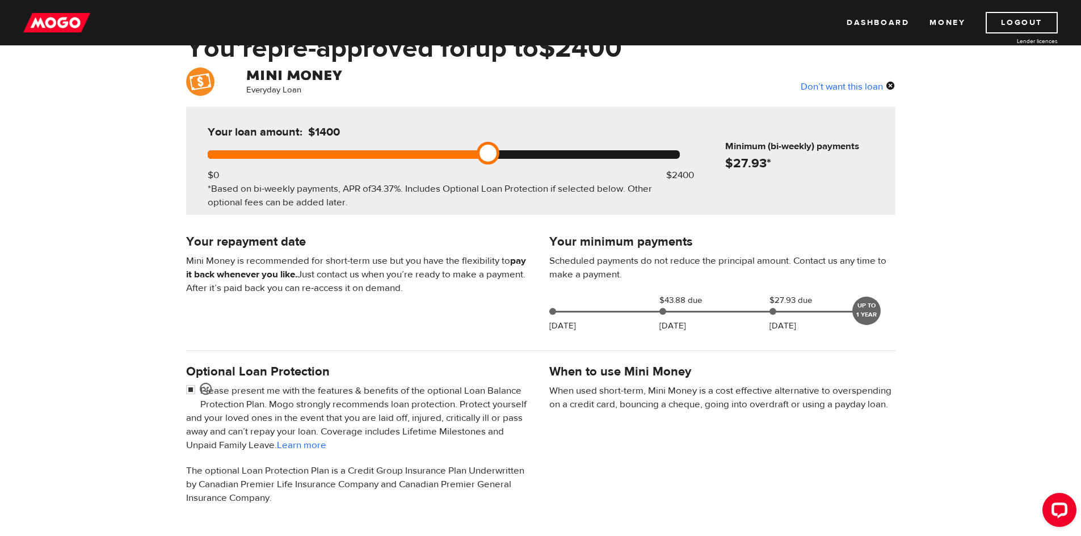
drag, startPoint x: 450, startPoint y: 151, endPoint x: 498, endPoint y: 156, distance: 48.0
click at [498, 156] on link at bounding box center [488, 153] width 23 height 23
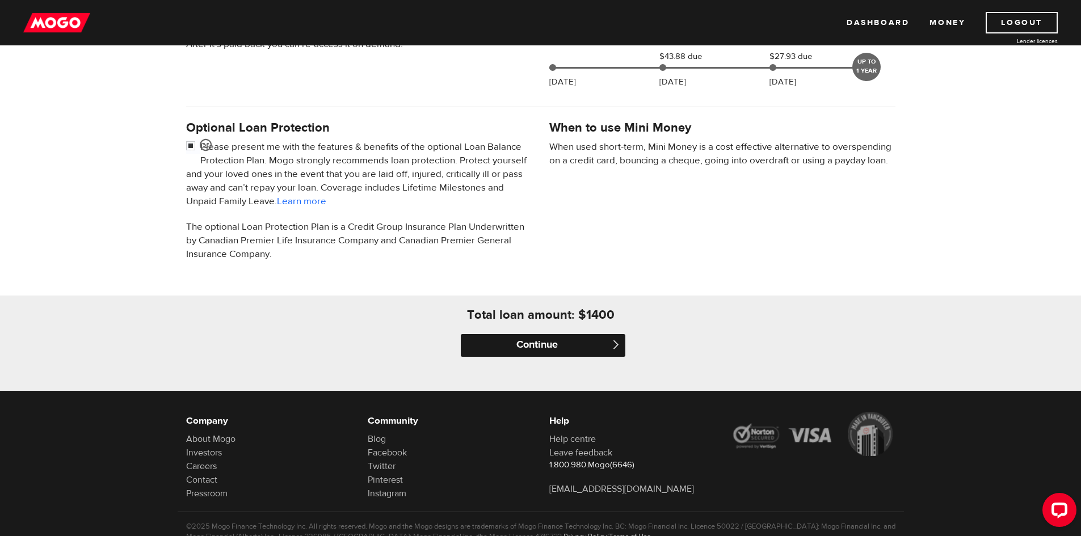
scroll to position [355, 0]
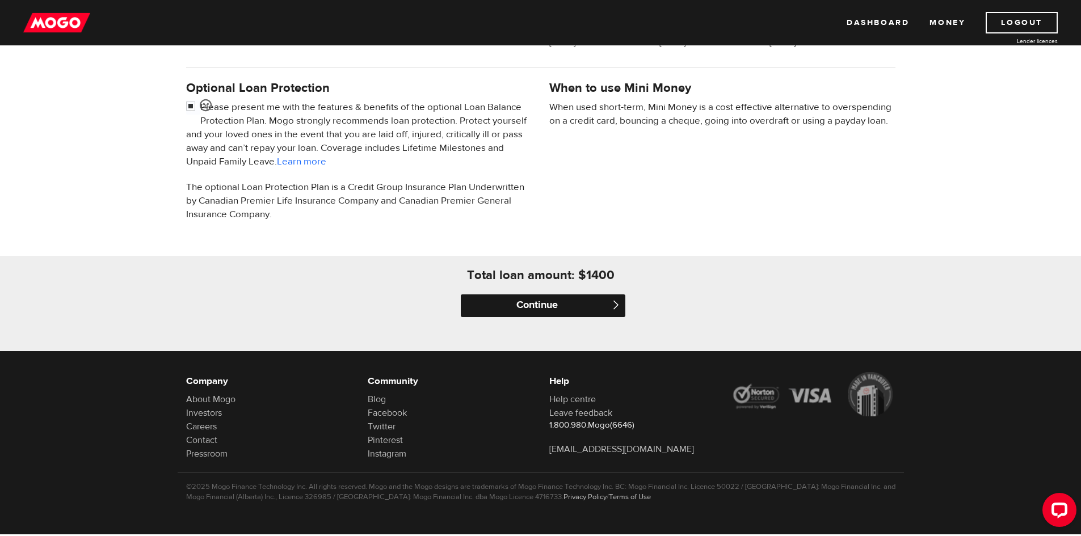
click at [536, 296] on input "Continue" at bounding box center [543, 306] width 165 height 23
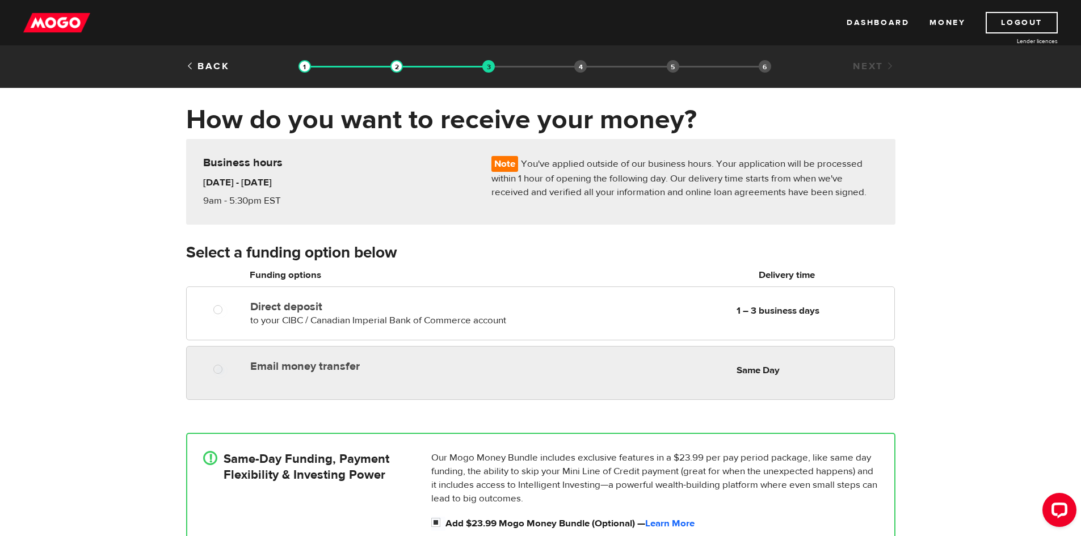
radio input "true"
click at [269, 372] on label "Email money transfer" at bounding box center [380, 367] width 261 height 14
click at [228, 372] on input "Email money transfer" at bounding box center [220, 371] width 14 height 14
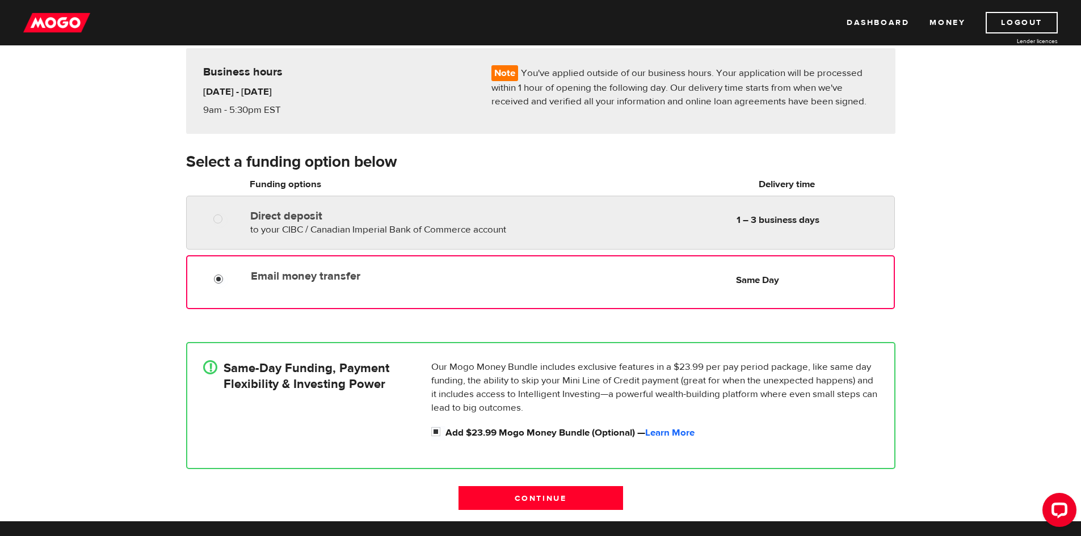
scroll to position [114, 0]
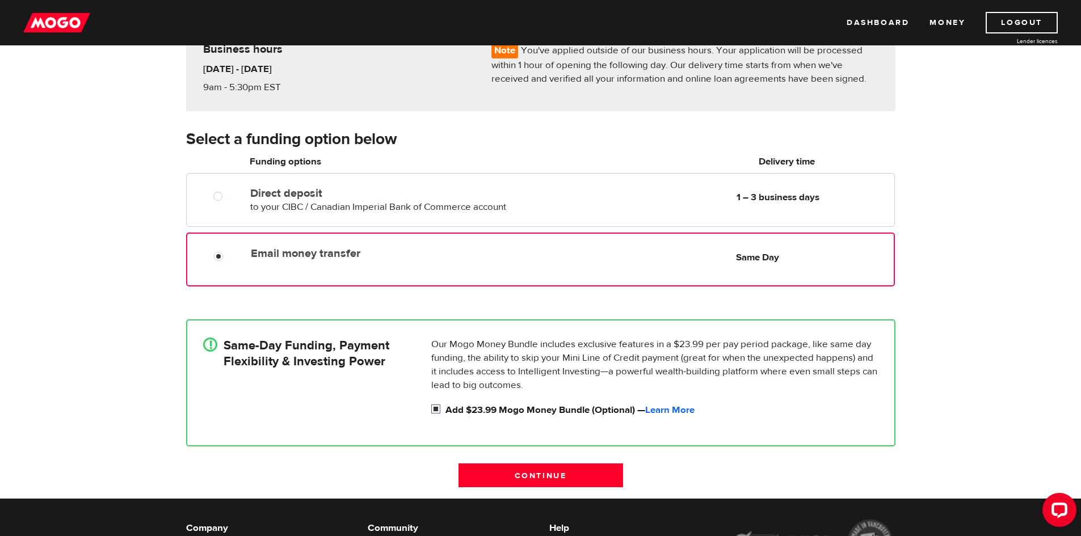
click at [437, 411] on input "Add $23.99 Mogo Money Bundle (Optional) — Learn More" at bounding box center [438, 411] width 14 height 14
checkbox input "false"
radio input "false"
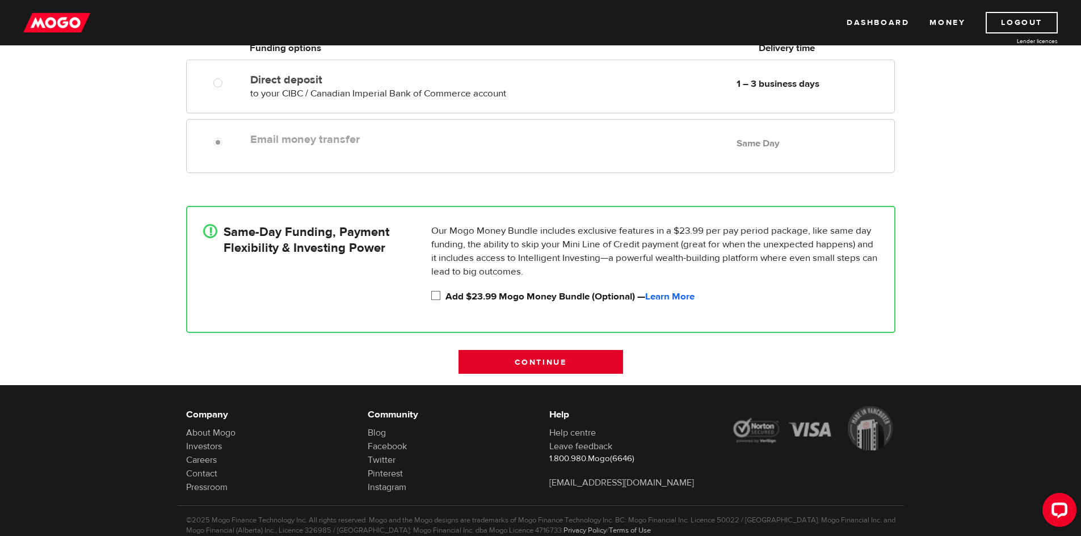
click at [549, 365] on input "Continue" at bounding box center [541, 362] width 165 height 24
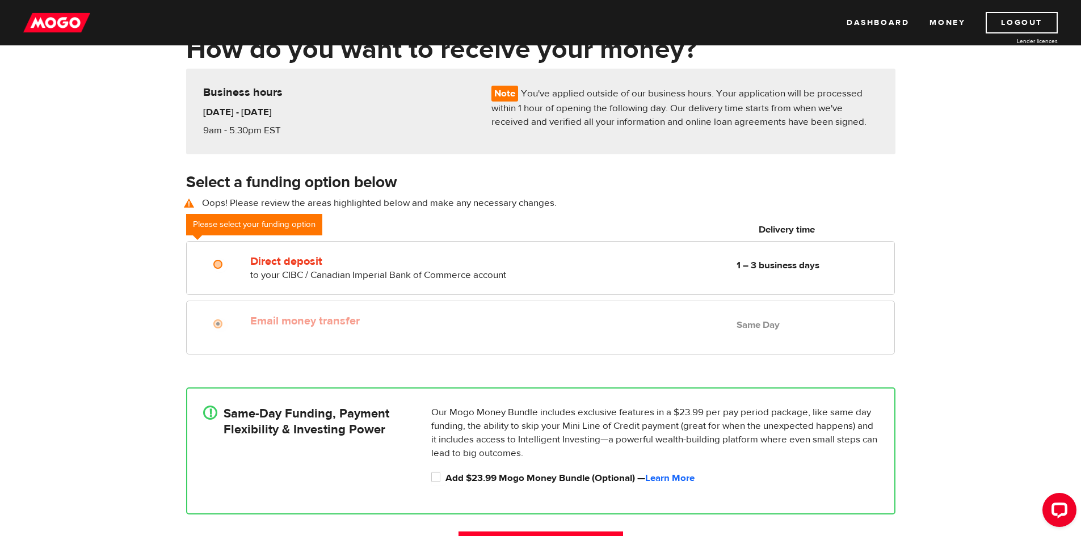
scroll to position [44, 0]
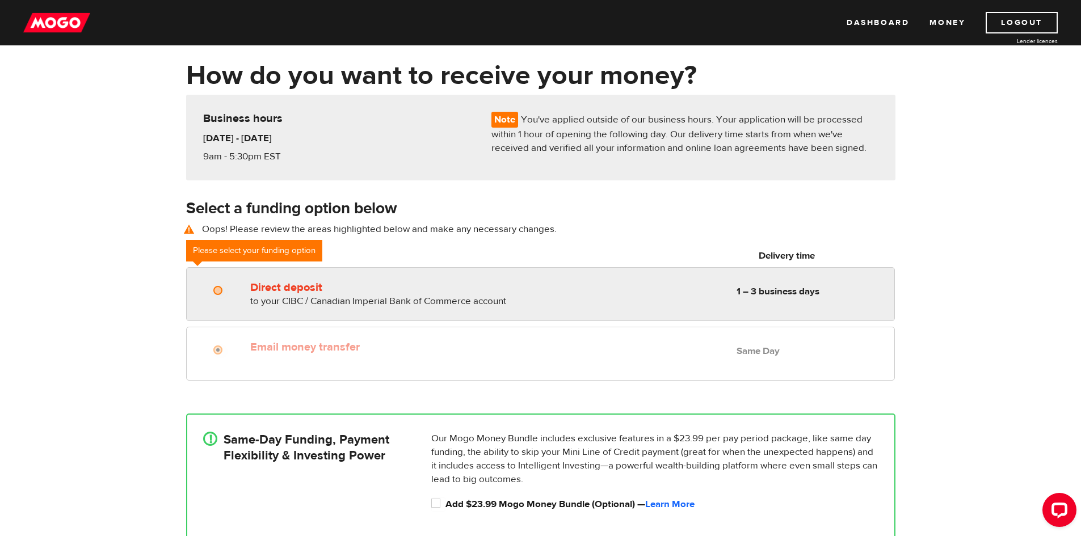
radio input "true"
click at [452, 286] on label "Direct deposit" at bounding box center [380, 288] width 261 height 14
click at [228, 286] on input "Direct deposit" at bounding box center [220, 292] width 14 height 14
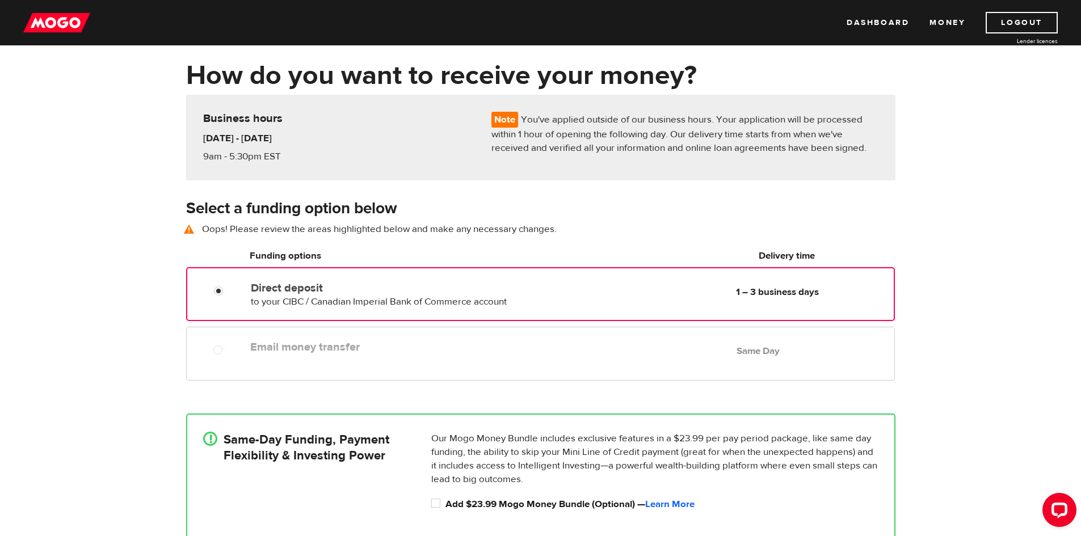
click at [359, 366] on div "Email money transfer Delivery in Same Day Same Day" at bounding box center [540, 354] width 708 height 54
click at [354, 351] on label "Email money transfer" at bounding box center [380, 348] width 261 height 14
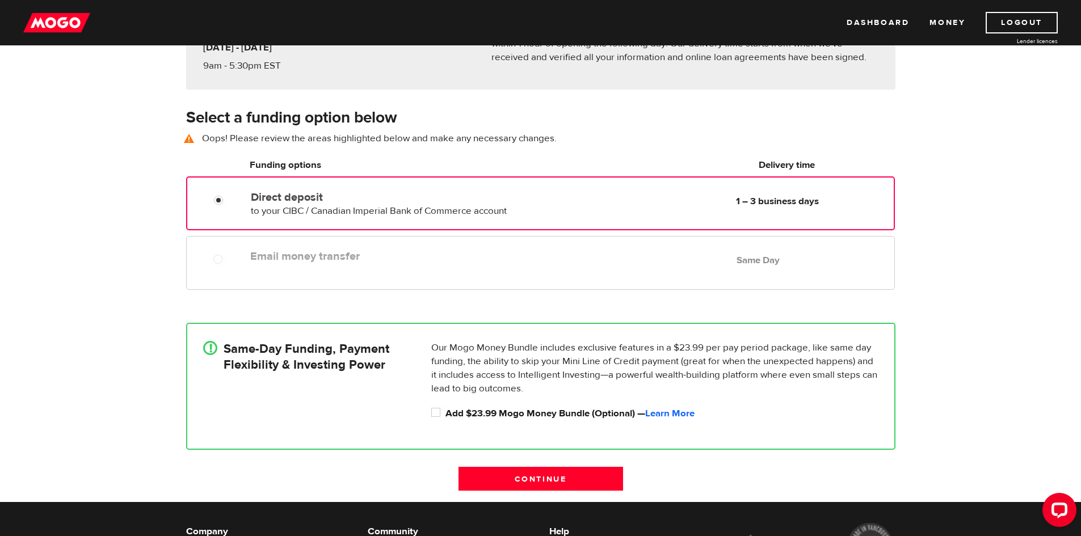
scroll to position [158, 0]
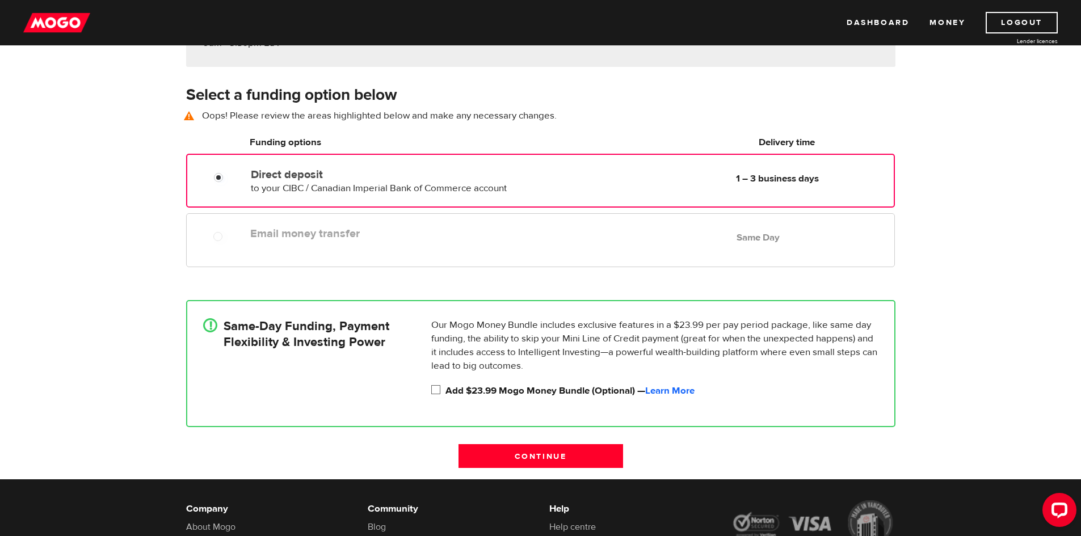
click at [441, 388] on input "Add $23.99 Mogo Money Bundle (Optional) — Learn More" at bounding box center [438, 391] width 14 height 14
checkbox input "true"
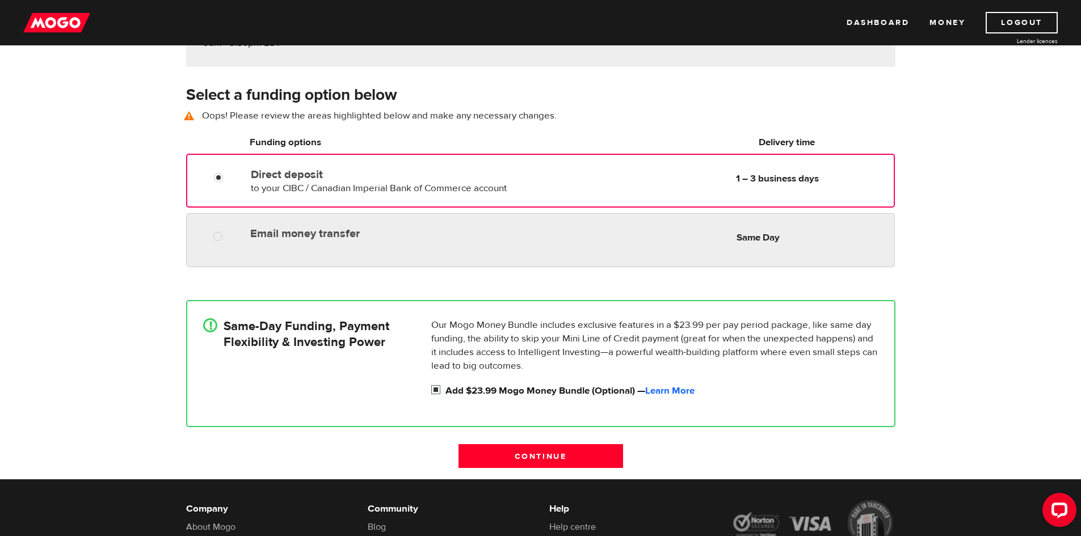
radio input "true"
click at [429, 243] on div "Email money transfer Delivery in Same Day Same Day" at bounding box center [570, 234] width 648 height 22
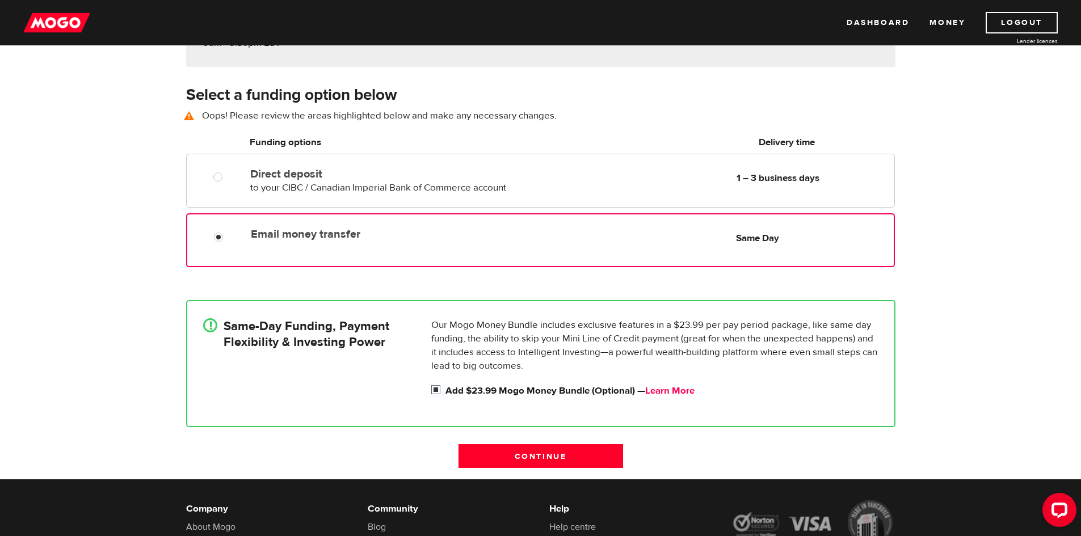
click at [691, 389] on link "Learn More" at bounding box center [669, 391] width 49 height 12
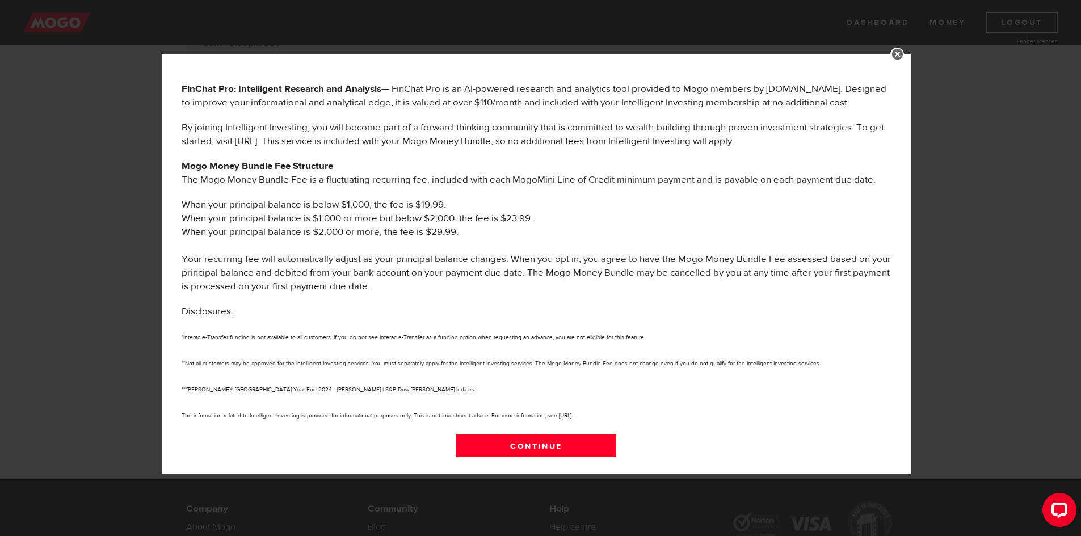
scroll to position [514, 0]
click at [525, 434] on link "Continue" at bounding box center [536, 446] width 161 height 24
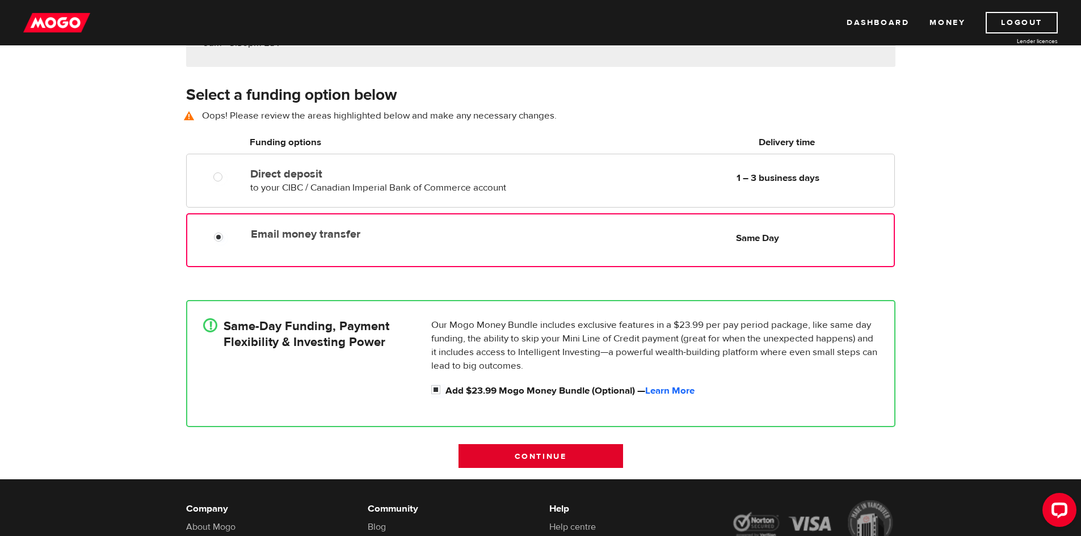
click at [521, 459] on input "Continue" at bounding box center [541, 457] width 165 height 24
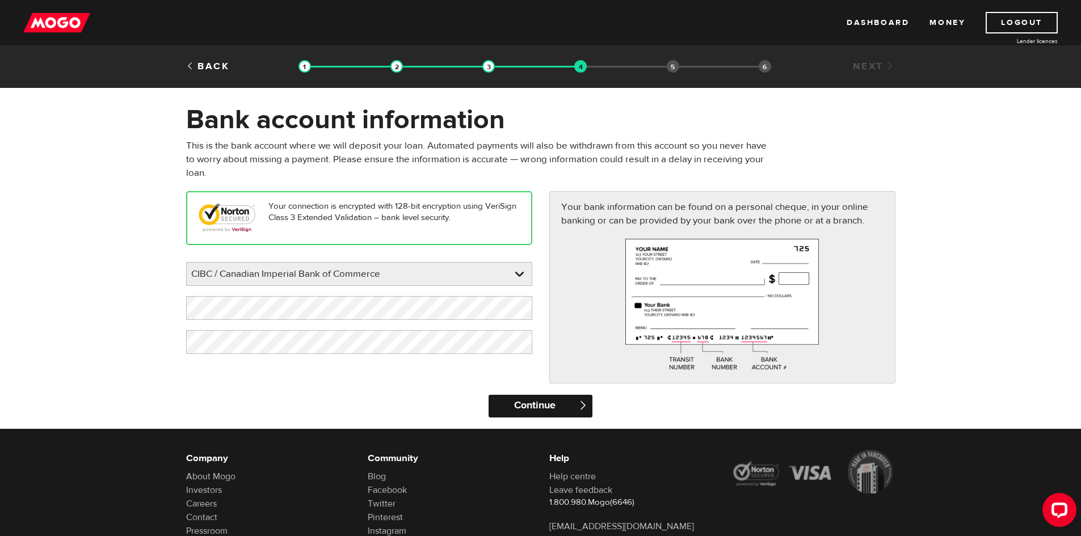
click at [514, 405] on input "Continue" at bounding box center [541, 406] width 104 height 23
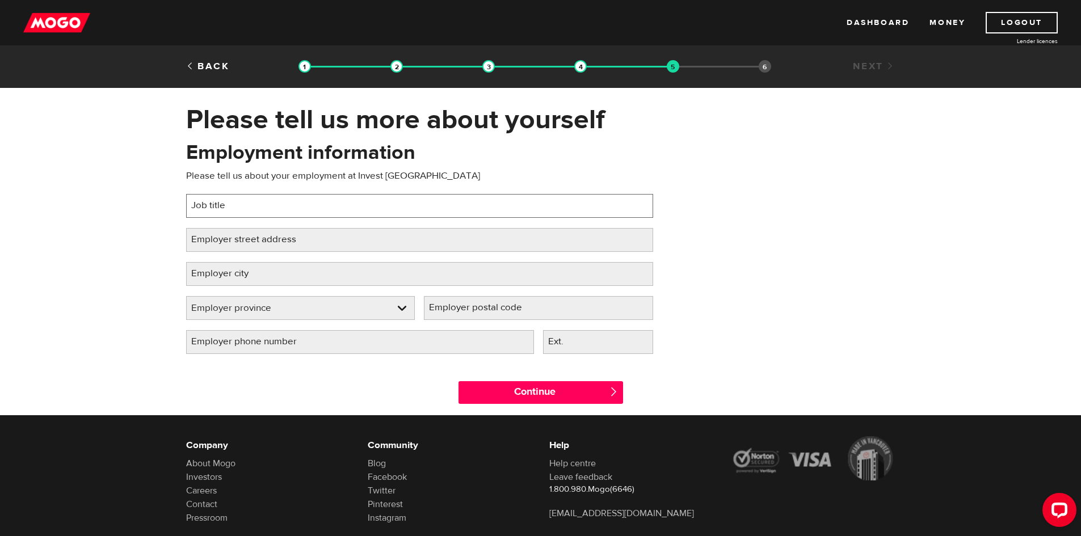
click at [343, 203] on input "Job title" at bounding box center [419, 206] width 467 height 24
click at [219, 205] on input "Buildding Operator" at bounding box center [419, 206] width 467 height 24
type input "Building Operator"
click at [245, 238] on label "Employer street address" at bounding box center [252, 239] width 133 height 23
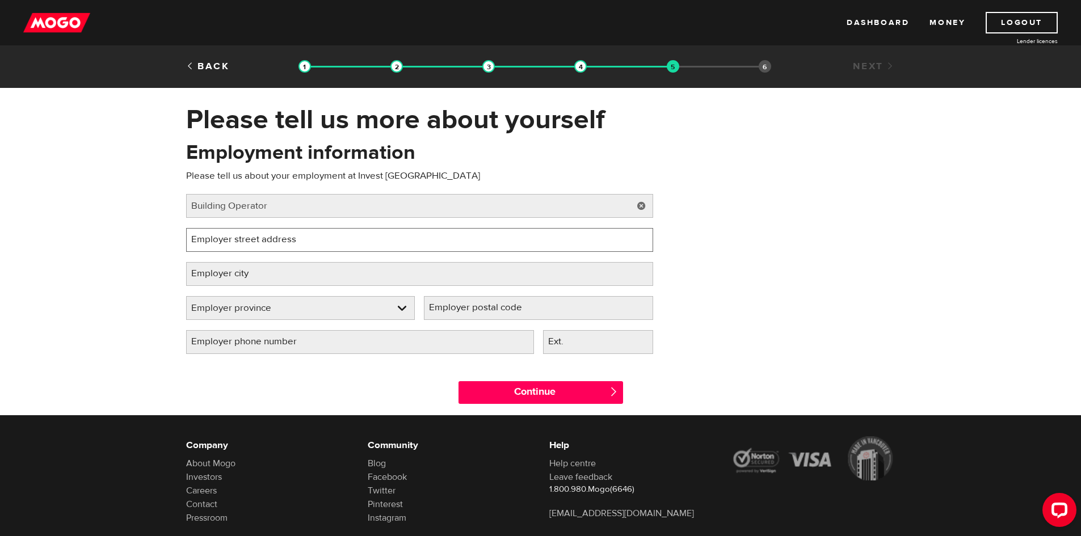
click at [245, 238] on input "Employer street address" at bounding box center [419, 240] width 467 height 24
type input "7 Bayview Station Rd"
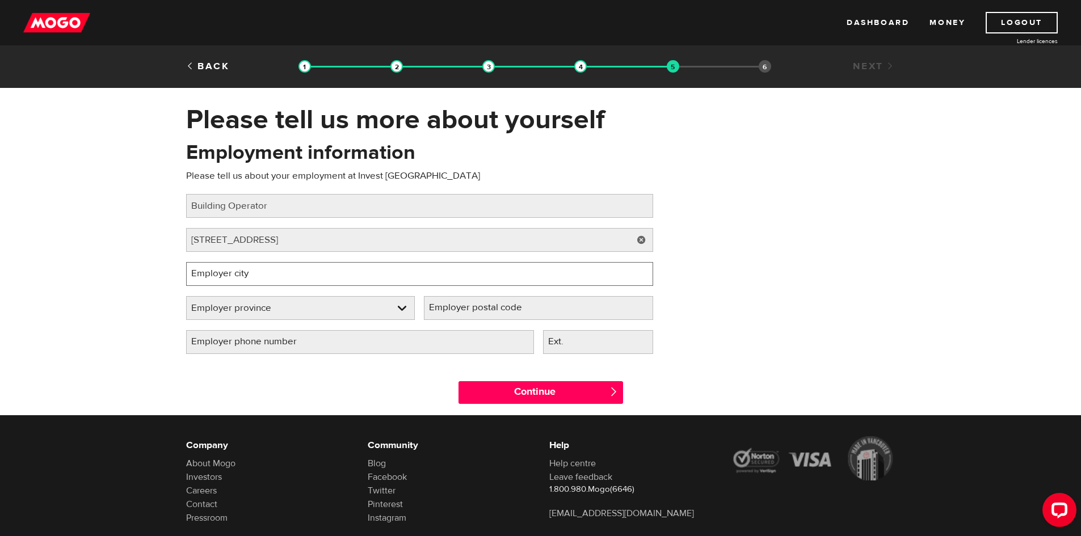
type input "[GEOGRAPHIC_DATA]"
select select "ON"
type input "K1Y 2C5"
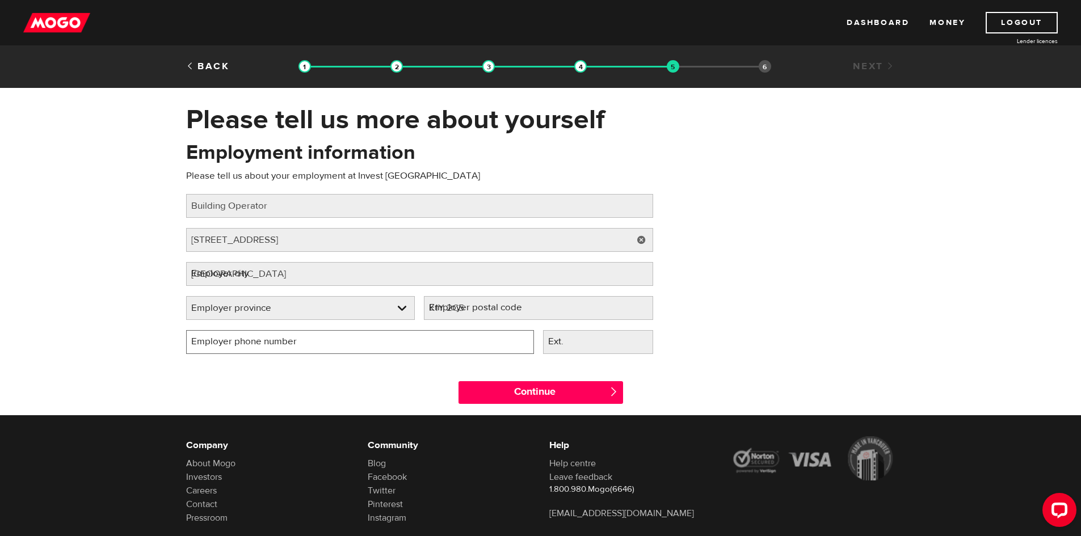
type input "(613) 614-4854"
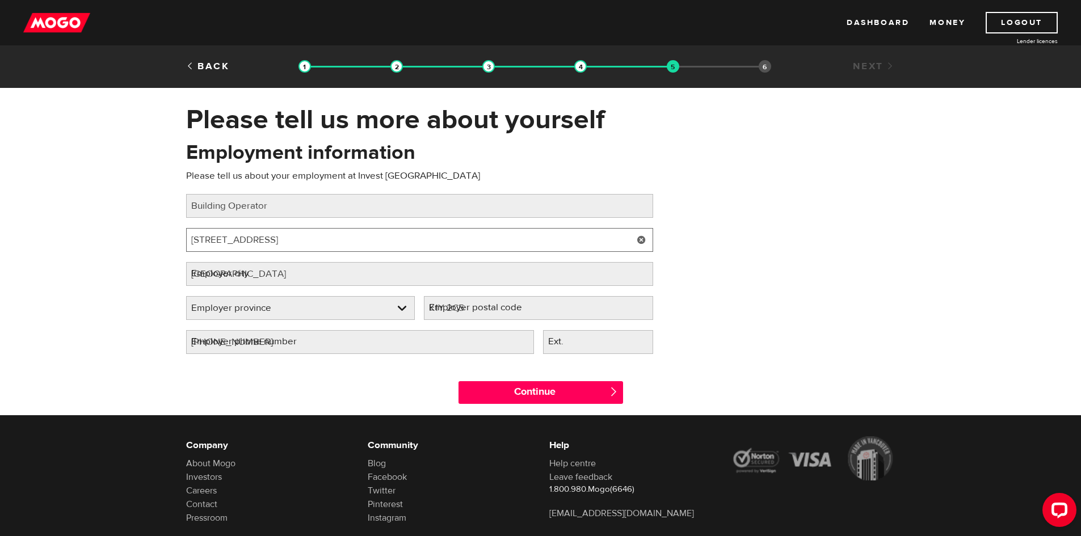
select select "ON"
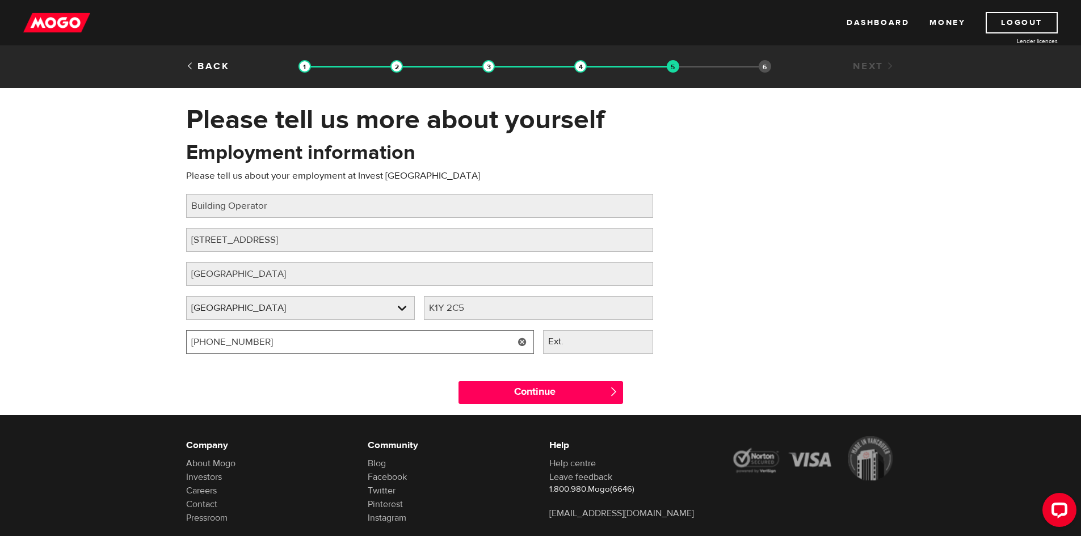
drag, startPoint x: 284, startPoint y: 338, endPoint x: 165, endPoint y: 339, distance: 119.2
click at [165, 339] on div "Please tell us more about yourself Oops! Please review the areas highlighted be…" at bounding box center [540, 259] width 1081 height 312
click at [370, 350] on input "(613) 614-4854" at bounding box center [360, 342] width 348 height 24
drag, startPoint x: 480, startPoint y: 307, endPoint x: 427, endPoint y: 310, distance: 52.9
click at [427, 310] on input "K1Y 2C5" at bounding box center [538, 308] width 229 height 24
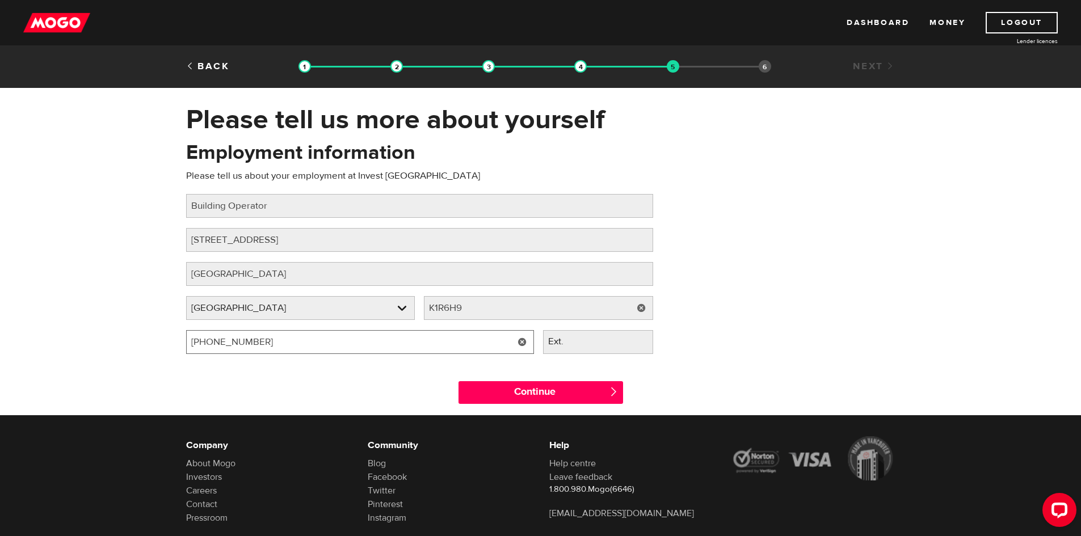
click at [428, 343] on input "(613) 614-4854" at bounding box center [360, 342] width 348 height 24
drag, startPoint x: 484, startPoint y: 311, endPoint x: 406, endPoint y: 322, distance: 78.0
click at [406, 322] on div "Employer province Please select your employer's province Ontario Employer provi…" at bounding box center [420, 313] width 476 height 34
type input "K1Y 2C5"
click at [593, 350] on input "Ext." at bounding box center [598, 342] width 110 height 24
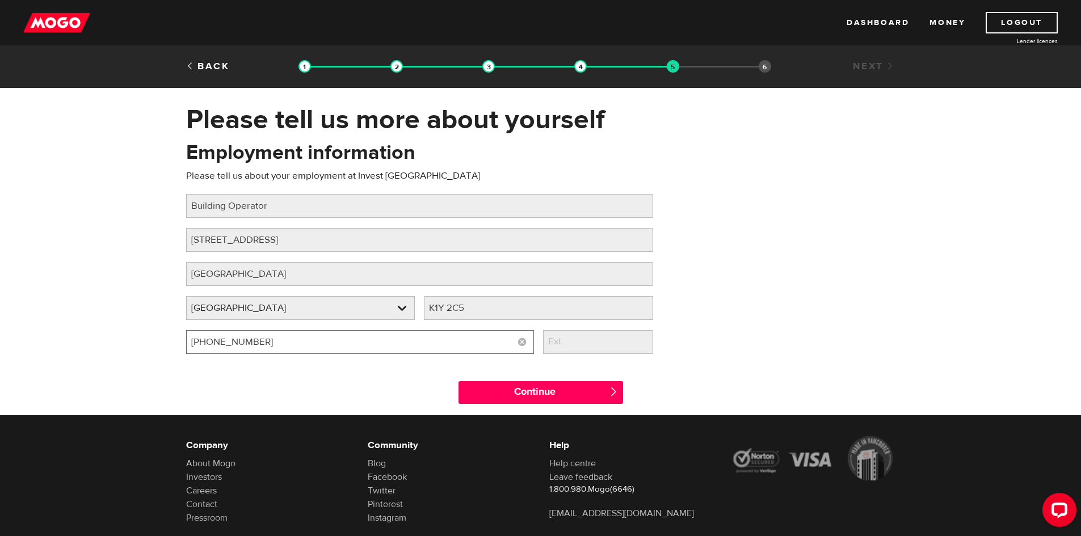
click at [302, 338] on input "(613) 614-4854" at bounding box center [360, 342] width 348 height 24
type input "(613) 216-4229"
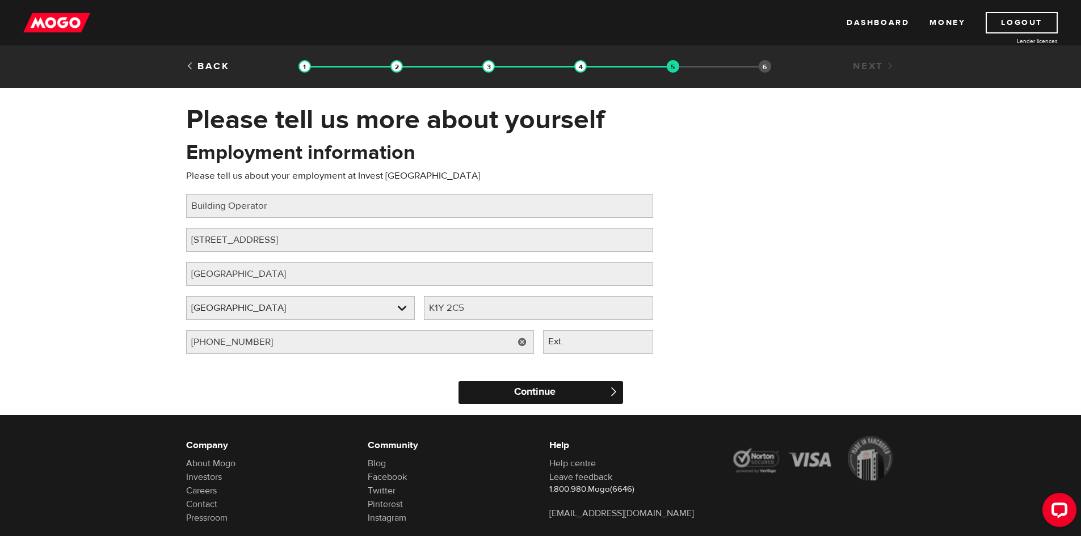
click at [555, 395] on input "Continue" at bounding box center [541, 392] width 165 height 23
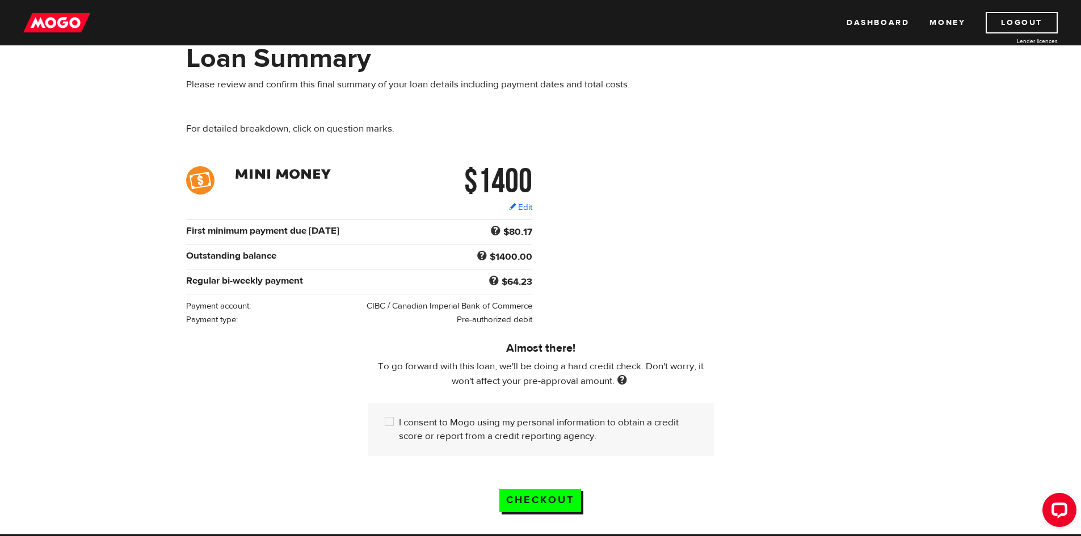
scroll to position [114, 0]
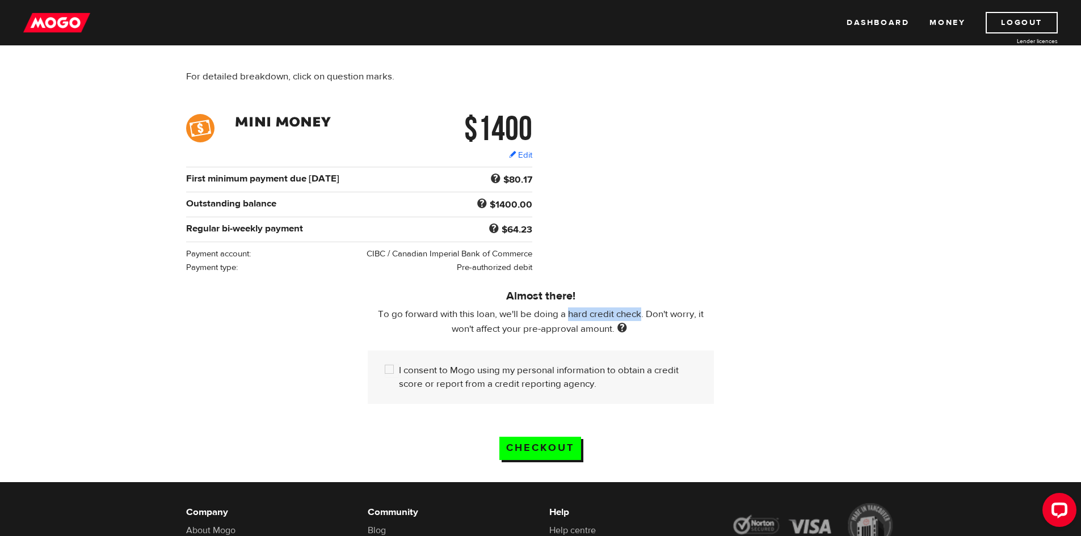
drag, startPoint x: 569, startPoint y: 313, endPoint x: 640, endPoint y: 313, distance: 71.5
click at [640, 313] on span "To go forward with this loan, we'll be doing a hard credit check. Don't worry, …" at bounding box center [541, 321] width 326 height 27
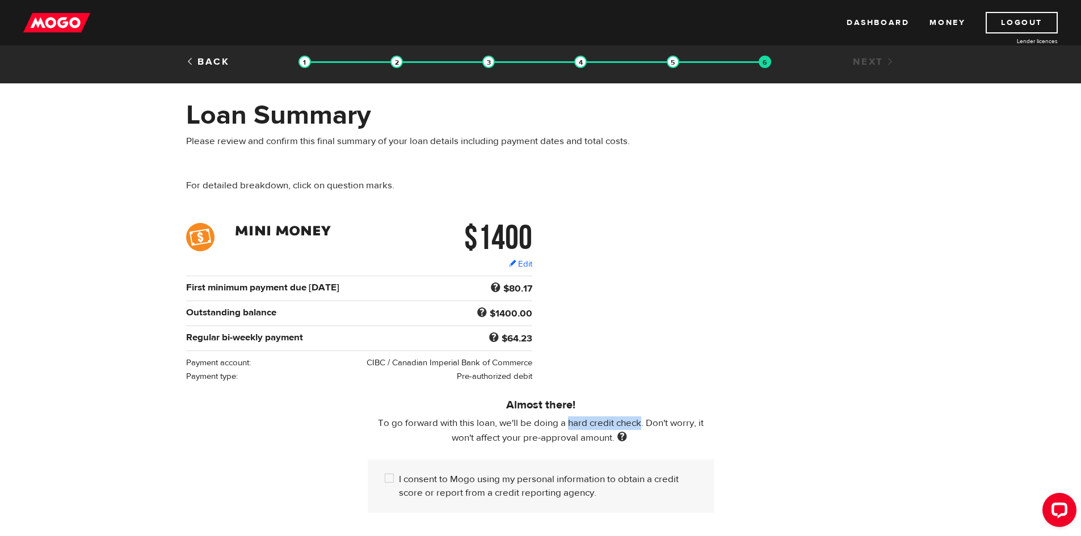
scroll to position [0, 0]
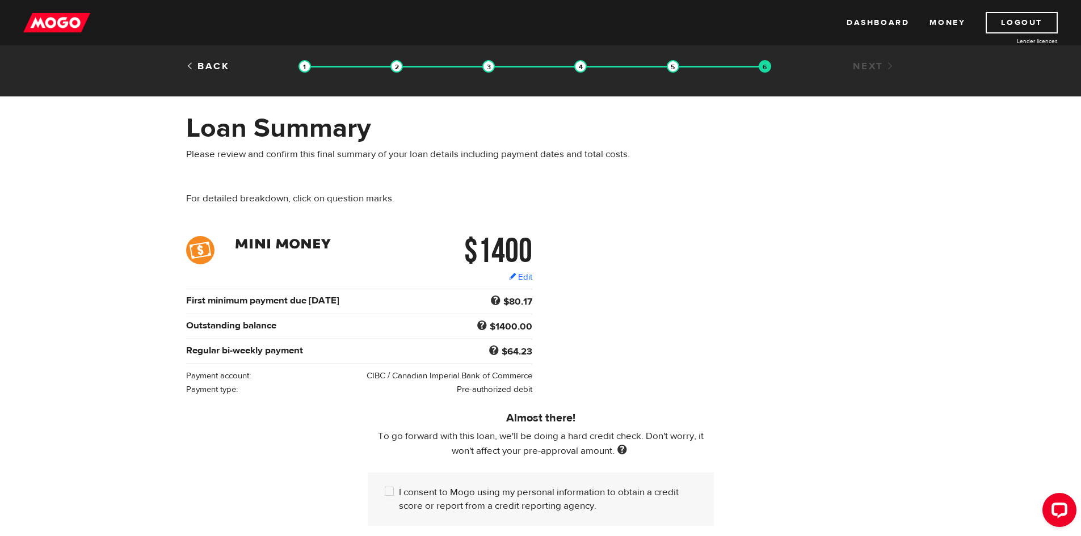
click at [197, 74] on div "Back Loan approval Loan select Funding select Bank account information Employme…" at bounding box center [541, 68] width 727 height 17
click at [208, 64] on link "Back" at bounding box center [208, 66] width 44 height 12
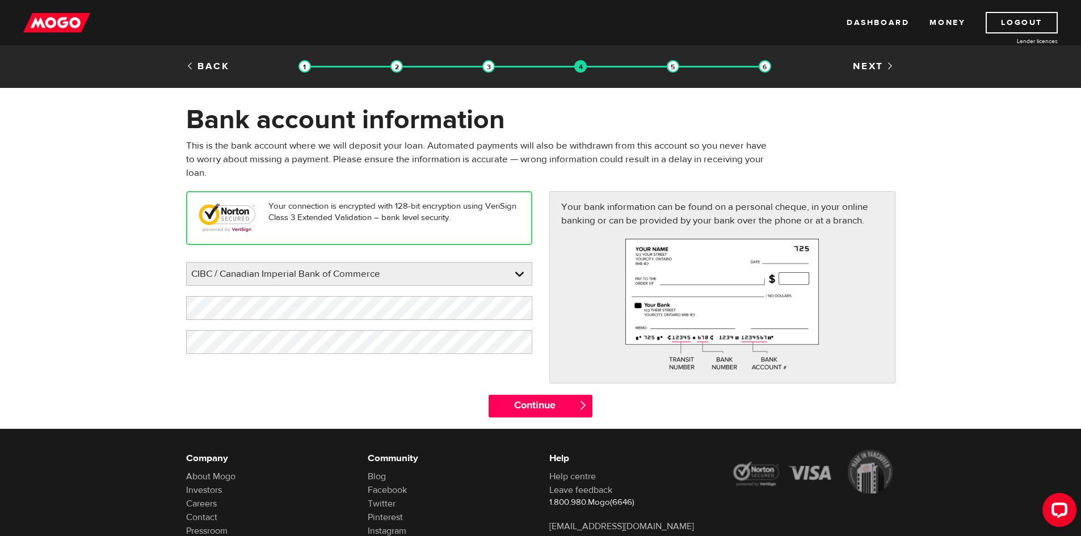
click at [208, 64] on link "Back" at bounding box center [208, 66] width 44 height 12
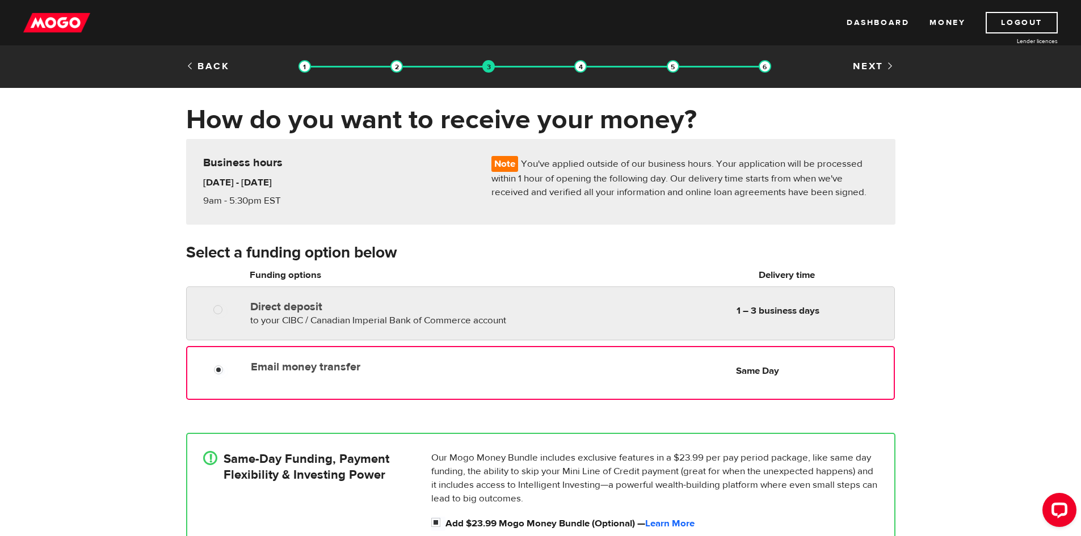
radio input "true"
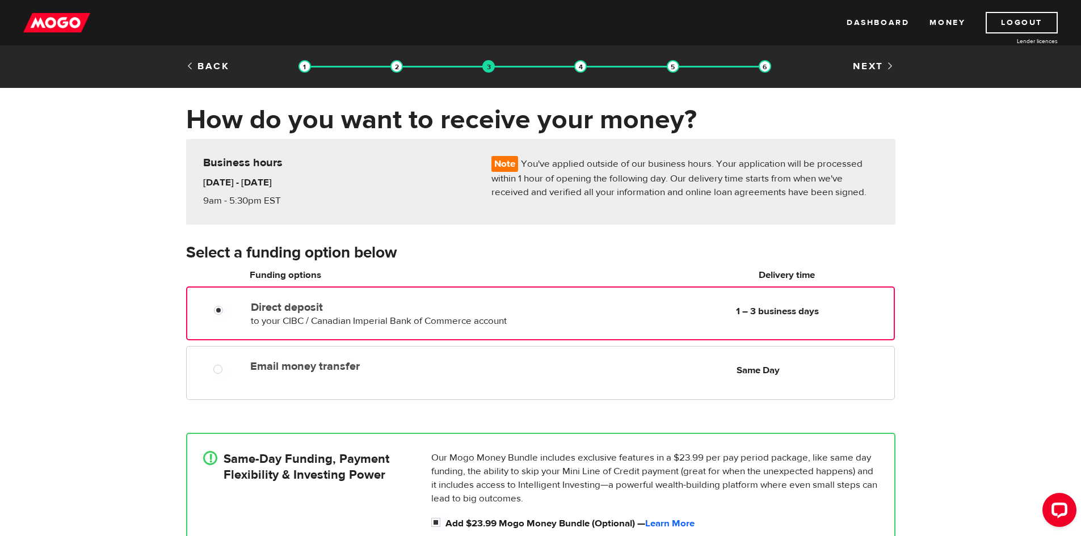
click at [322, 316] on span "to your CIBC / Canadian Imperial Bank of Commerce account" at bounding box center [379, 321] width 256 height 12
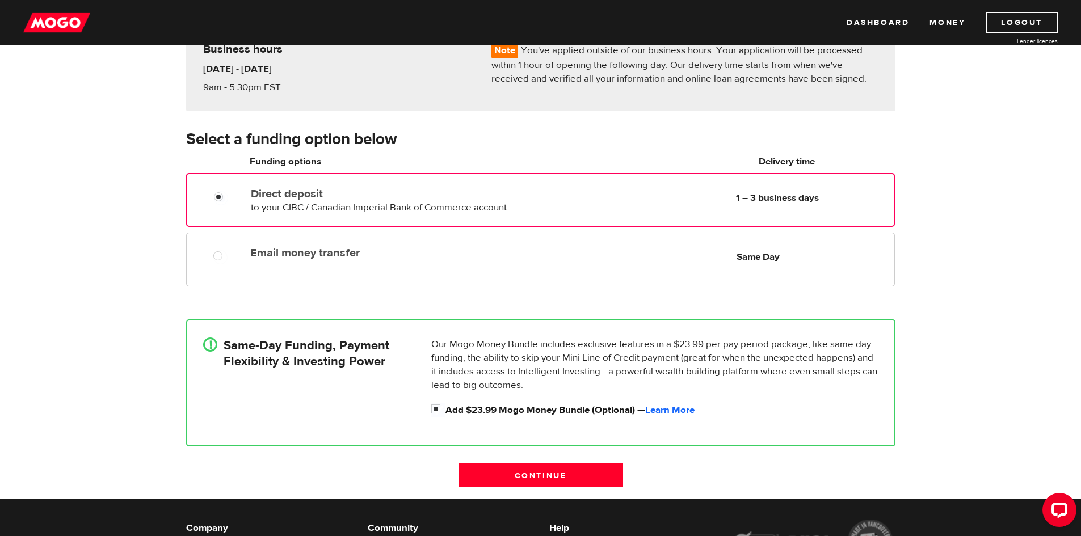
scroll to position [170, 0]
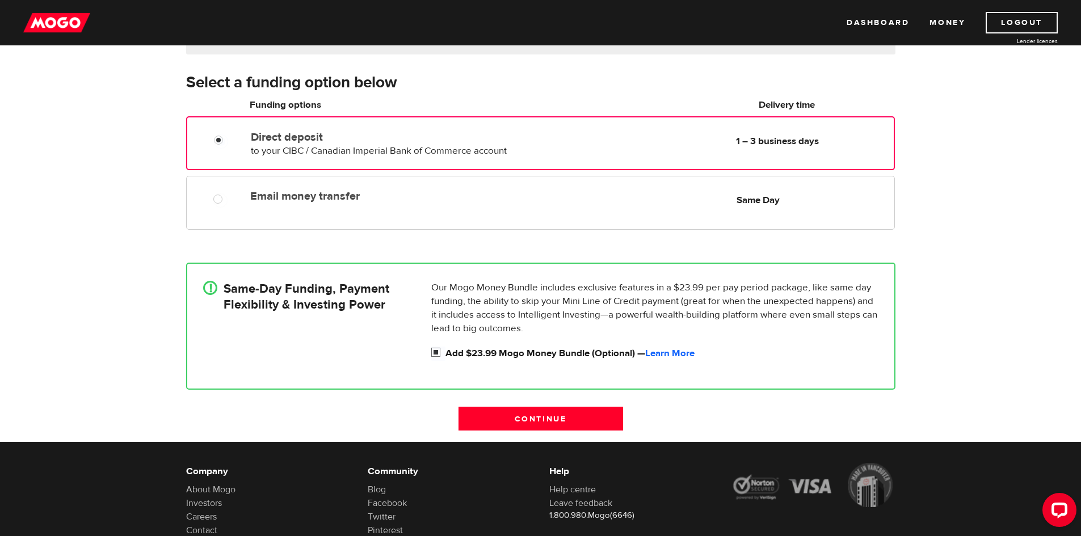
click at [437, 354] on input "Add $23.99 Mogo Money Bundle (Optional) — Learn More" at bounding box center [438, 354] width 14 height 14
checkbox input "false"
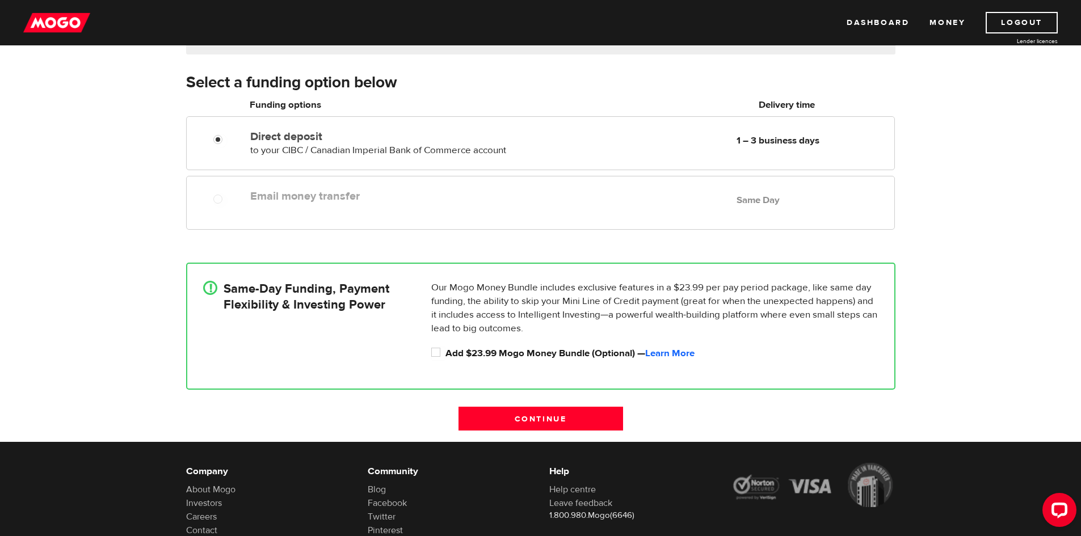
click at [424, 207] on div "Email money transfer Delivery in Same Day Same Day" at bounding box center [540, 196] width 707 height 23
click at [534, 426] on input "Continue" at bounding box center [541, 419] width 165 height 24
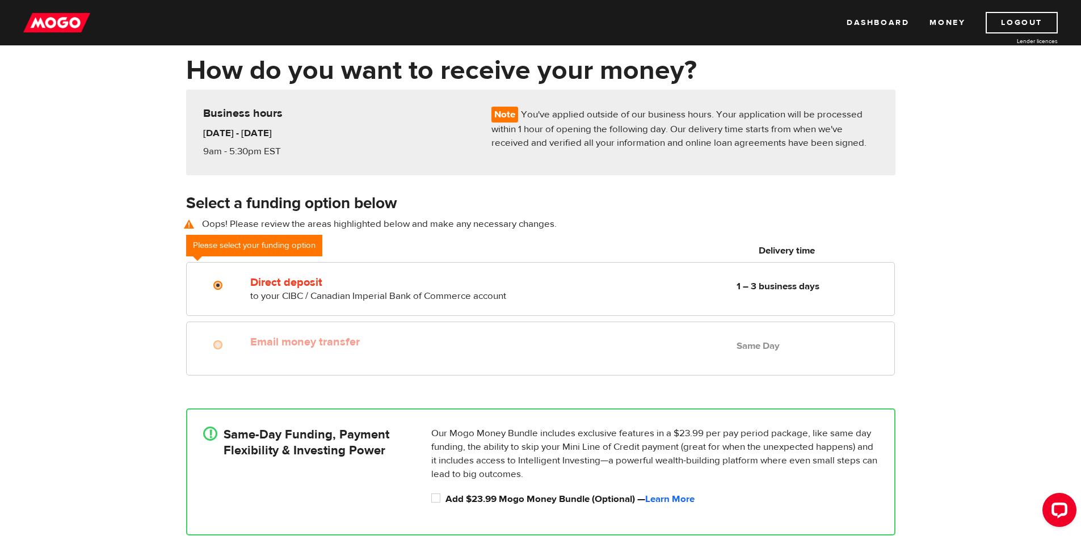
scroll to position [44, 0]
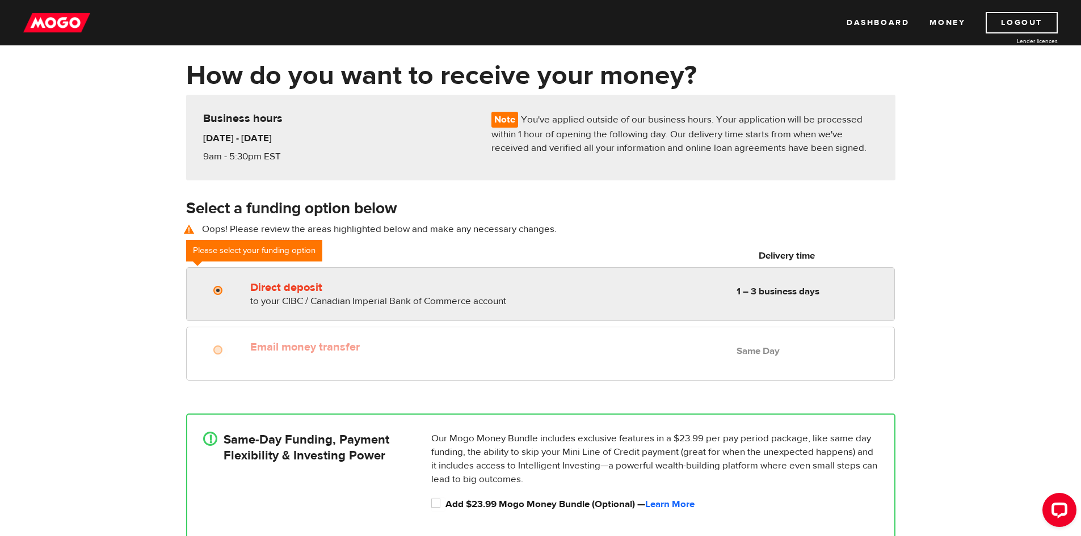
drag, startPoint x: 360, startPoint y: 261, endPoint x: 351, endPoint y: 275, distance: 17.2
click at [360, 261] on h6 "Funding options" at bounding box center [381, 256] width 262 height 14
radio input "true"
click at [345, 280] on div "Direct deposit to your CIBC / Canadian Imperial Bank of Commerce account Delive…" at bounding box center [381, 292] width 270 height 32
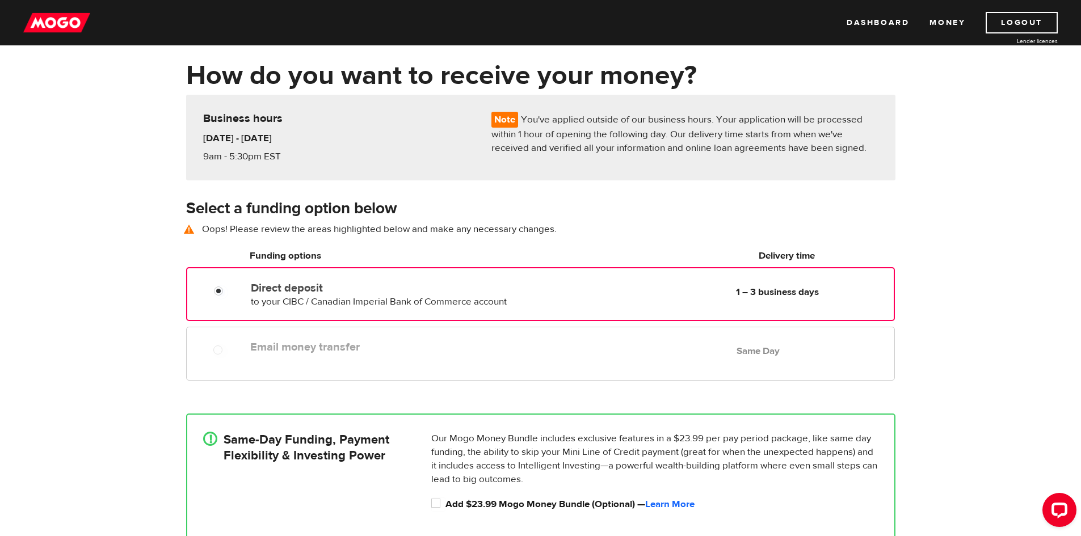
click at [340, 293] on label "Direct deposit" at bounding box center [381, 289] width 261 height 14
click at [228, 293] on input "Direct deposit" at bounding box center [221, 293] width 14 height 14
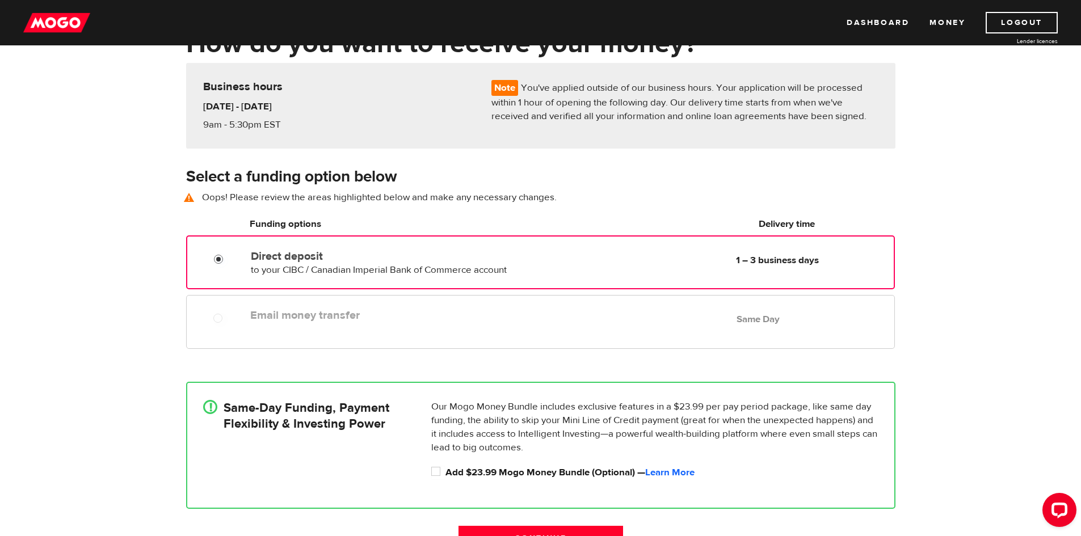
scroll to position [101, 0]
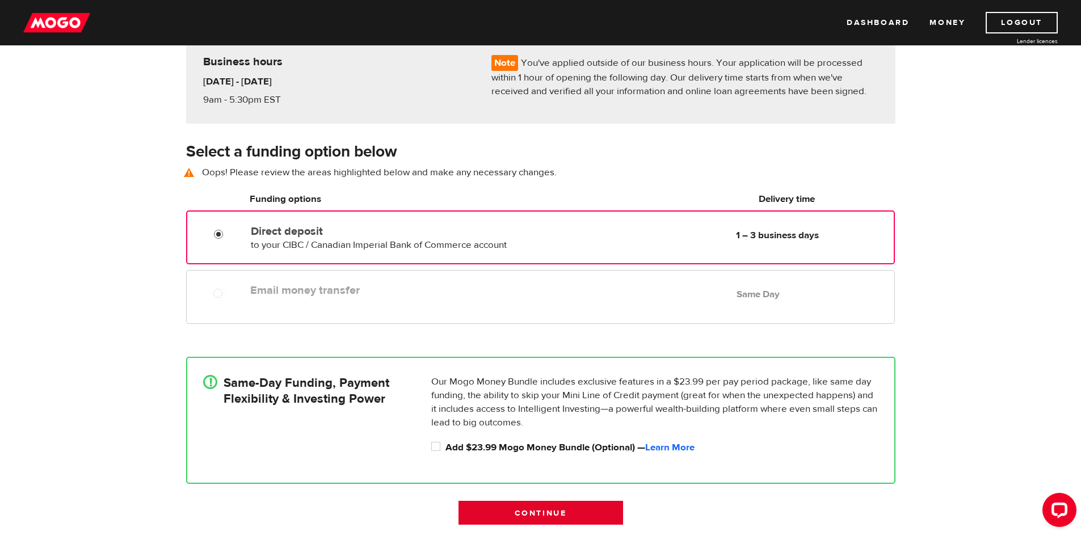
click at [536, 514] on input "Continue" at bounding box center [541, 513] width 165 height 24
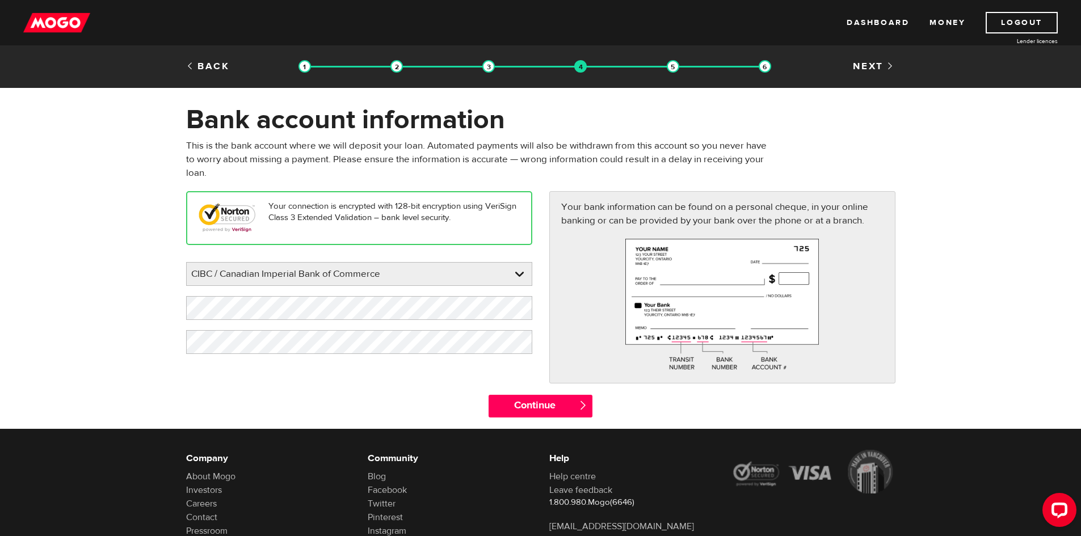
click at [509, 393] on div "Your connection is encrypted with 128-bit encryption using VeriSign Class 3 Ext…" at bounding box center [541, 292] width 727 height 203
click at [513, 410] on input "Continue" at bounding box center [541, 406] width 104 height 23
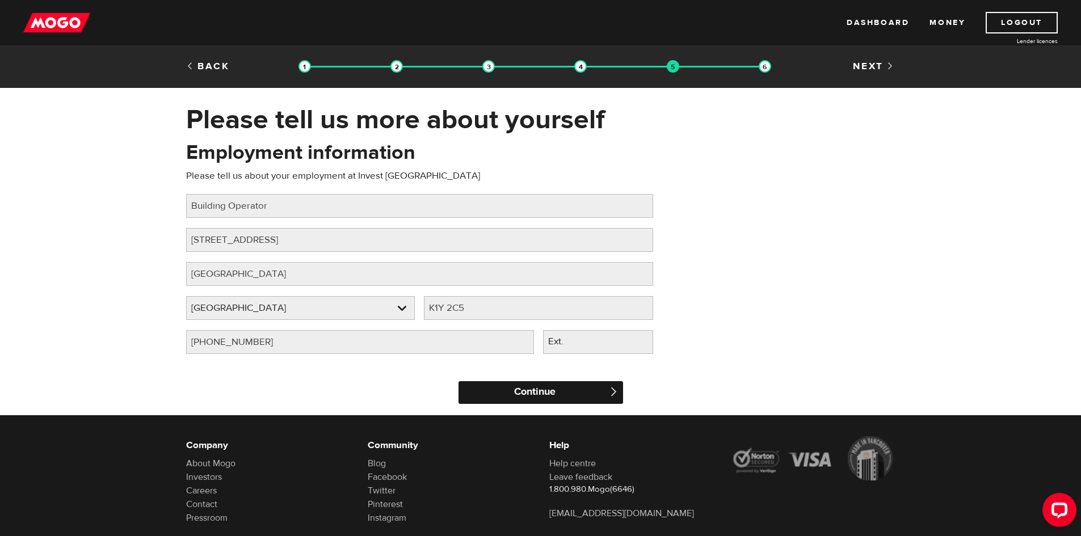
click at [475, 390] on input "Continue" at bounding box center [541, 392] width 165 height 23
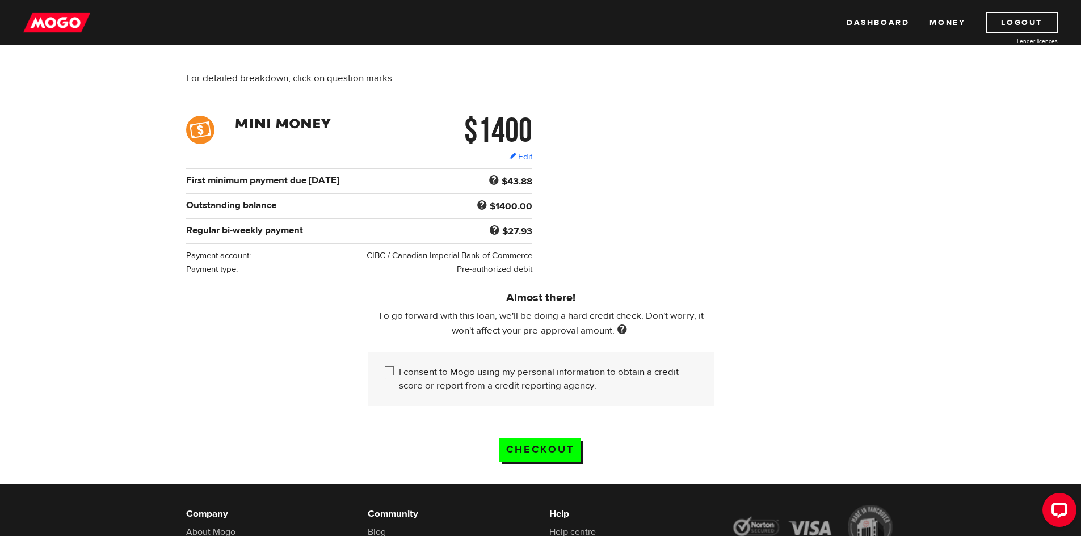
scroll to position [114, 0]
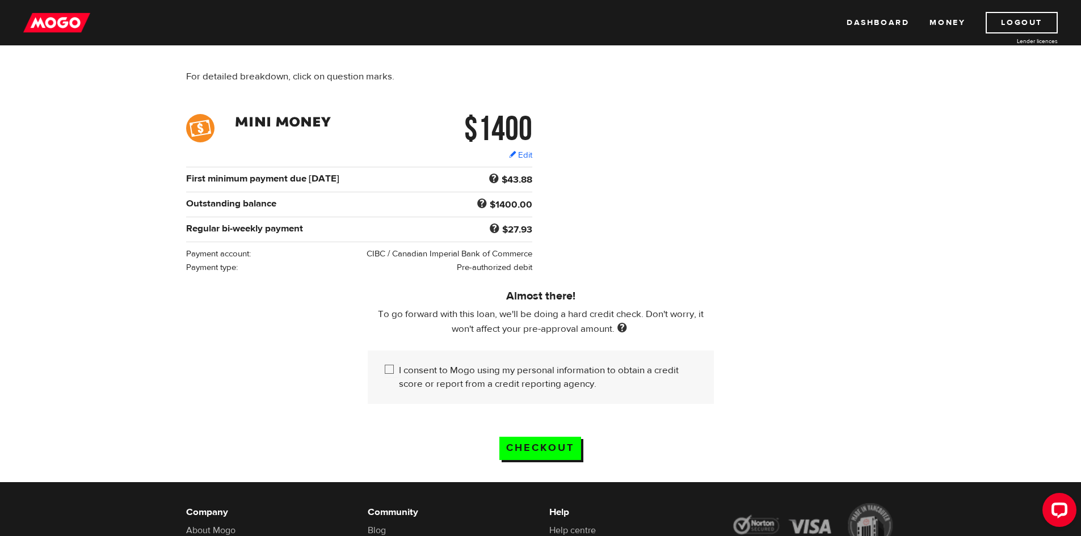
click at [398, 369] on input "I consent to Mogo using my personal information to obtain a credit score or rep…" at bounding box center [392, 371] width 14 height 14
checkbox input "true"
click at [534, 451] on input "Checkout" at bounding box center [541, 448] width 82 height 23
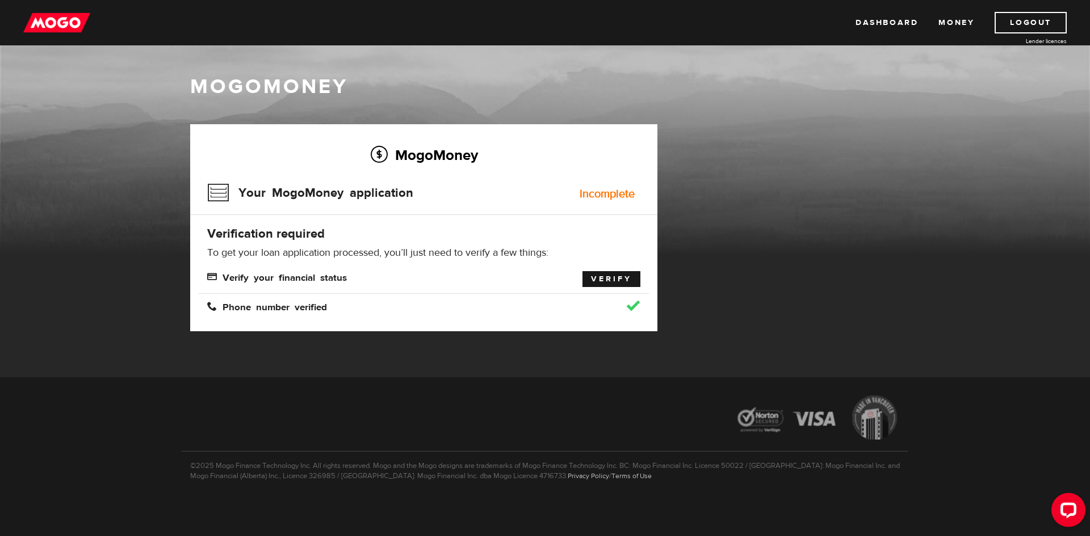
click at [611, 275] on link "Verify" at bounding box center [611, 279] width 58 height 16
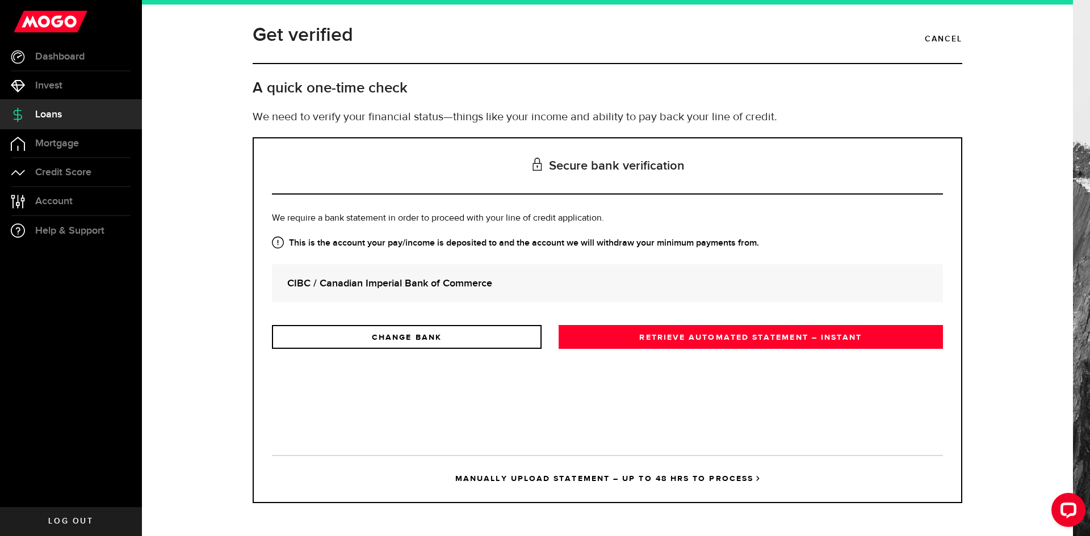
click at [438, 295] on div "CIBC / Canadian Imperial Bank of Commerce" at bounding box center [607, 284] width 671 height 38
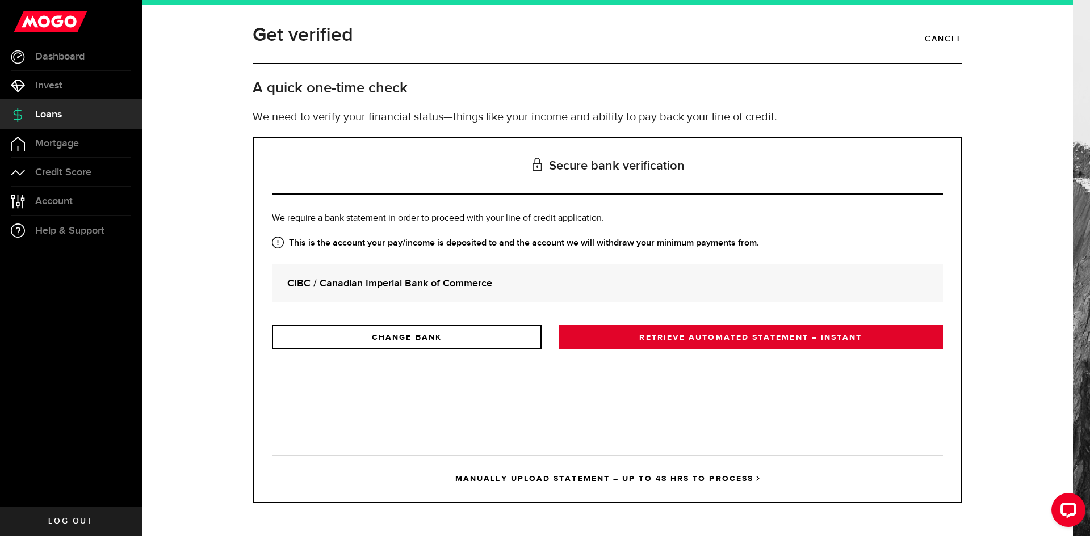
click at [640, 330] on link "RETRIEVE AUTOMATED STATEMENT – INSTANT" at bounding box center [751, 337] width 384 height 24
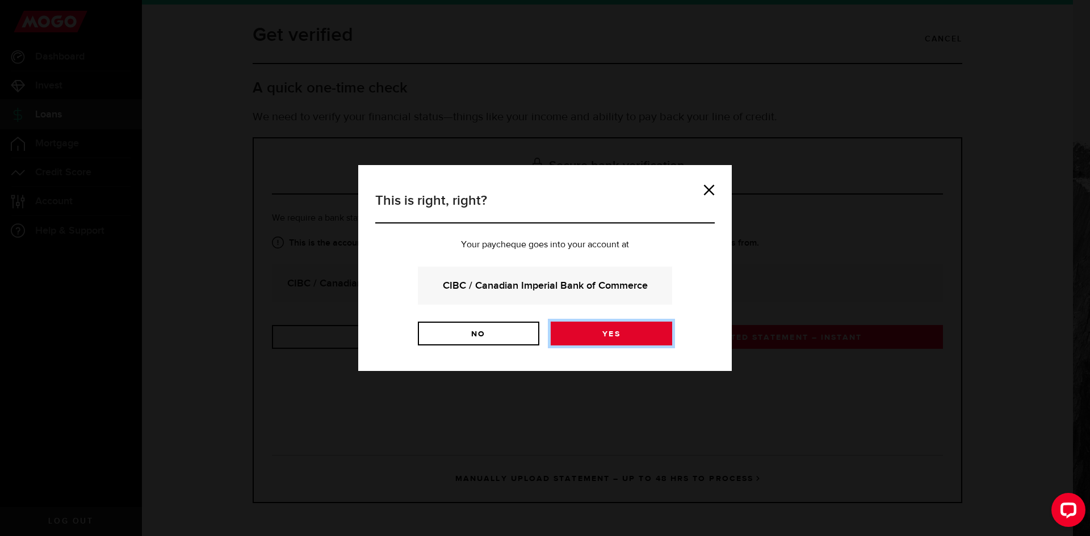
click at [602, 329] on link "Yes" at bounding box center [611, 334] width 121 height 24
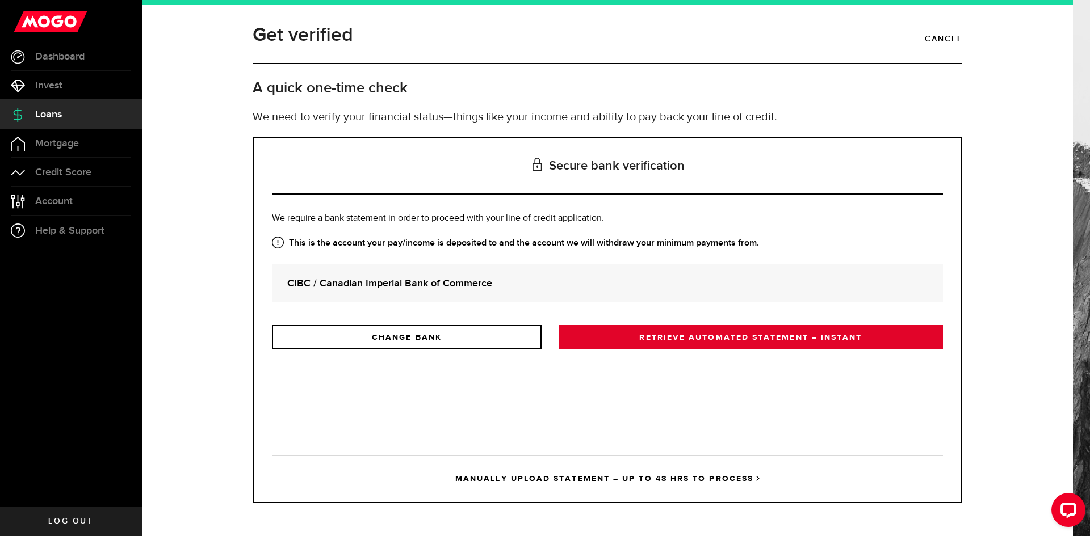
click at [665, 332] on link "RETRIEVE AUTOMATED STATEMENT – INSTANT" at bounding box center [751, 337] width 384 height 24
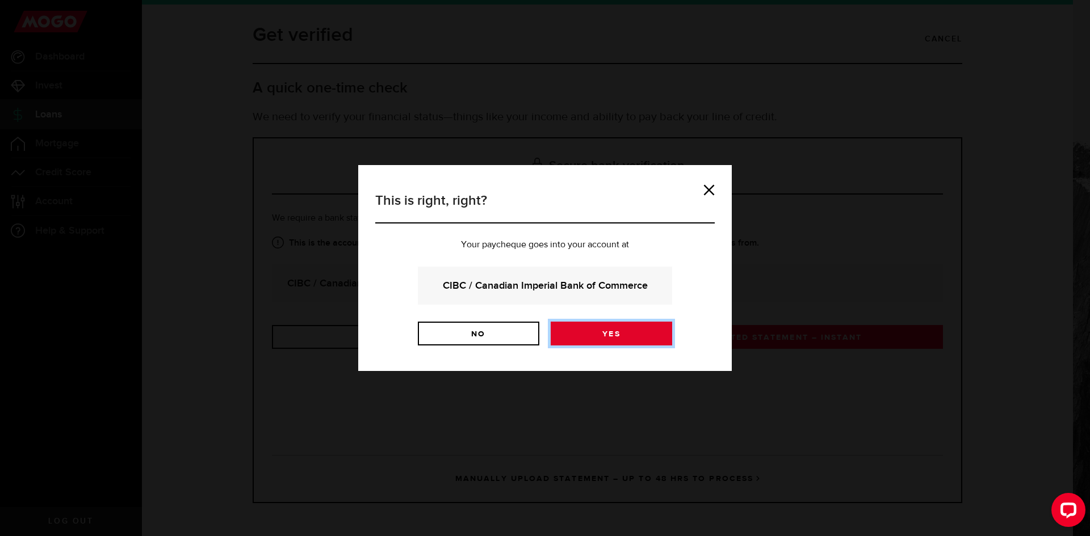
click at [581, 333] on link "Yes" at bounding box center [611, 334] width 121 height 24
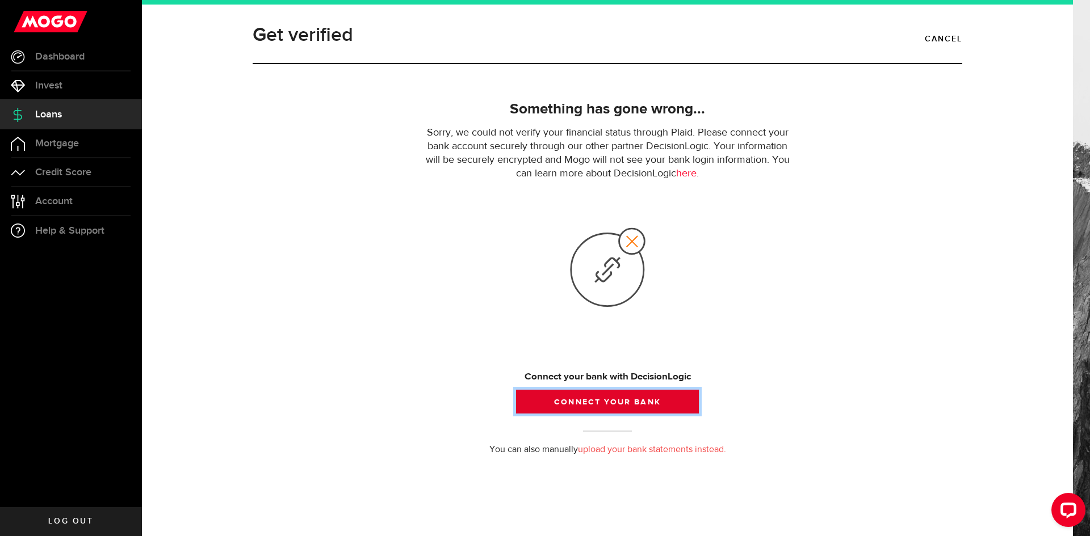
click at [591, 403] on button "Connect your bank" at bounding box center [607, 402] width 183 height 24
click at [597, 400] on button "Connect your bank" at bounding box center [607, 402] width 183 height 24
click at [649, 452] on link "upload your bank statements instead." at bounding box center [652, 450] width 148 height 9
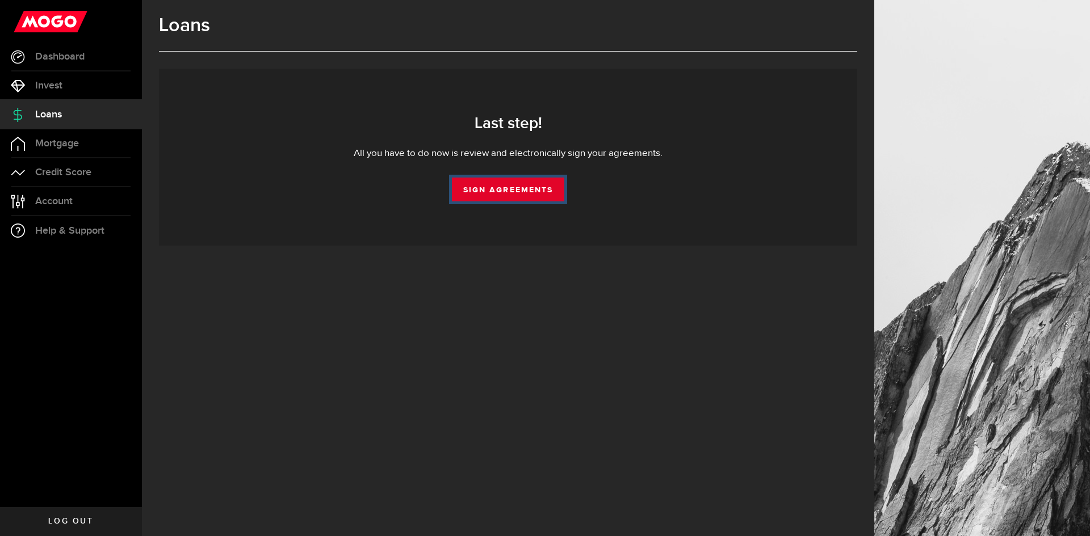
click at [511, 196] on link "Sign Agreements" at bounding box center [508, 190] width 112 height 24
